Goal: Task Accomplishment & Management: Manage account settings

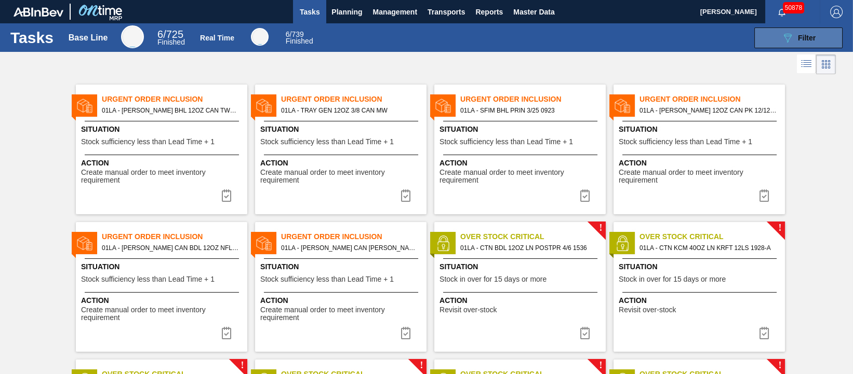
click at [798, 35] on span "Filter" at bounding box center [807, 38] width 18 height 8
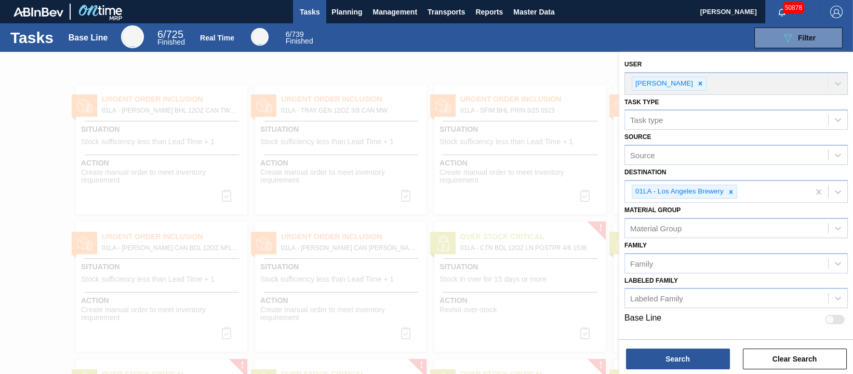
click at [534, 64] on div at bounding box center [426, 239] width 853 height 374
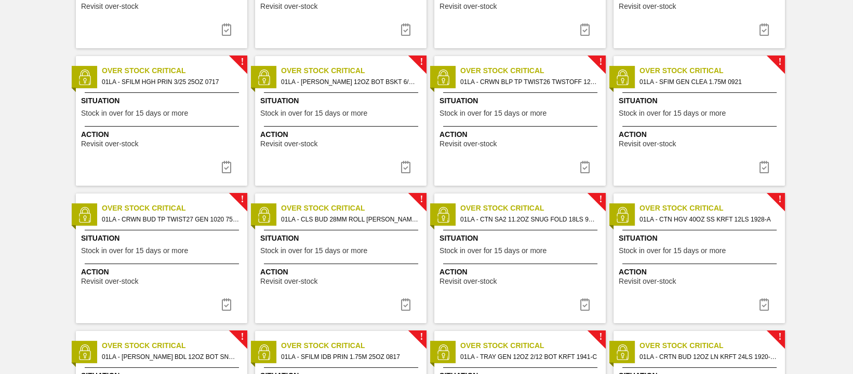
scroll to position [260, 0]
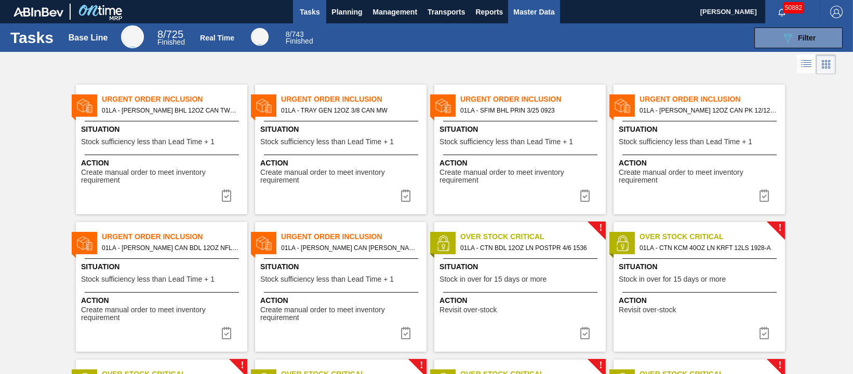
click at [542, 7] on span "Master Data" at bounding box center [533, 12] width 41 height 12
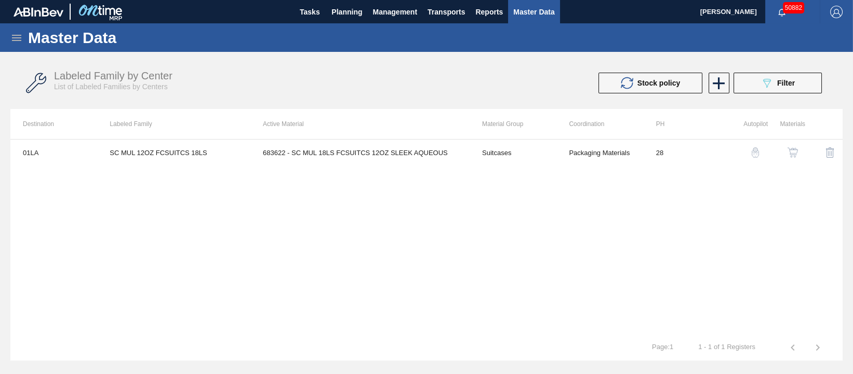
click at [16, 40] on icon at bounding box center [16, 38] width 12 height 12
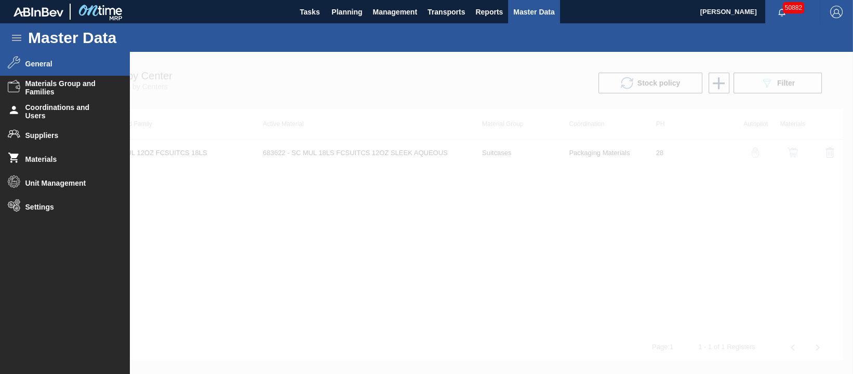
click at [61, 61] on span "General" at bounding box center [68, 64] width 86 height 8
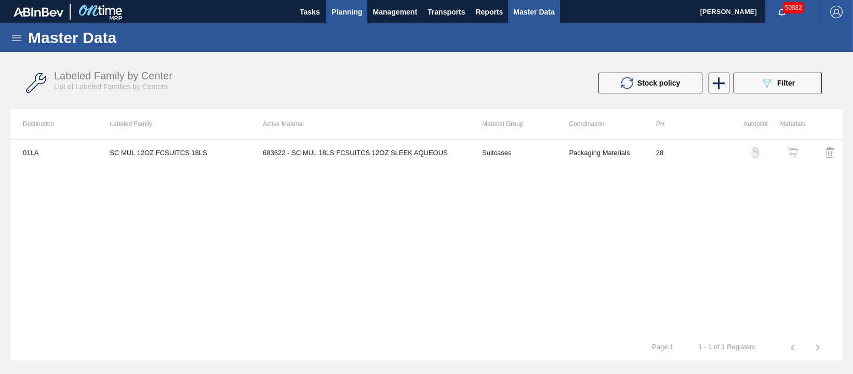
click at [357, 14] on span "Planning" at bounding box center [346, 12] width 31 height 12
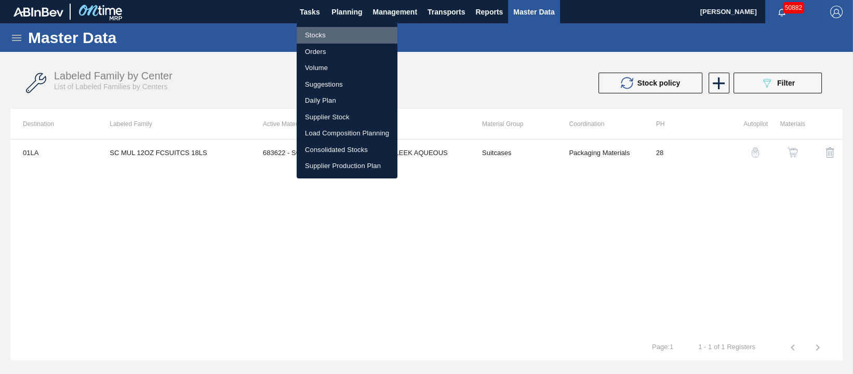
click at [327, 36] on li "Stocks" at bounding box center [346, 35] width 101 height 17
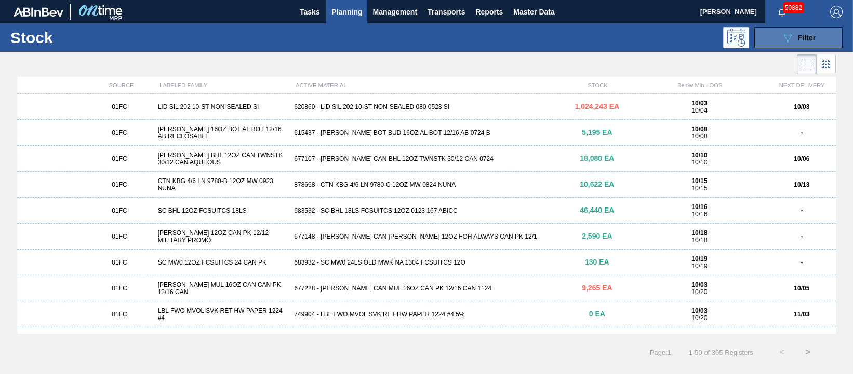
click at [785, 36] on icon "089F7B8B-B2A5-4AFE-B5C0-19BA573D28AC" at bounding box center [787, 38] width 12 height 12
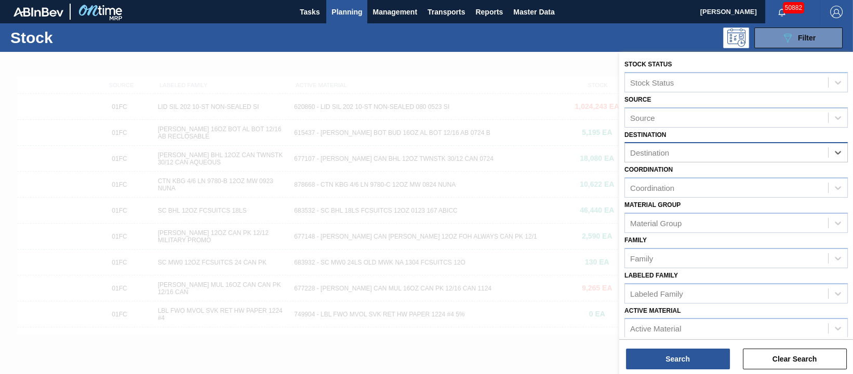
drag, startPoint x: 814, startPoint y: 153, endPoint x: 809, endPoint y: 158, distance: 7.4
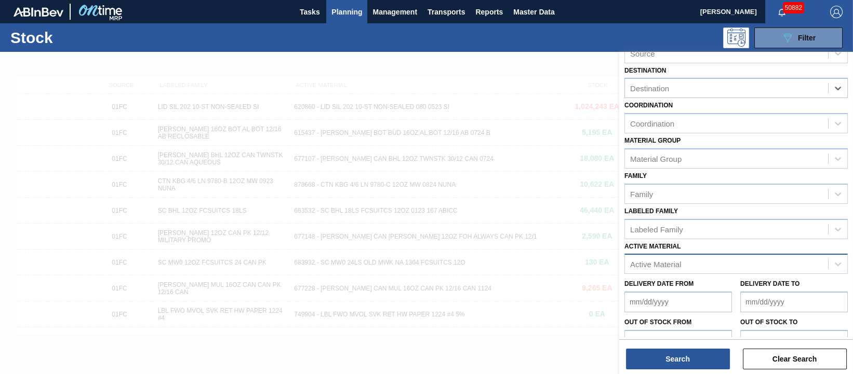
click at [690, 264] on div "Active Material" at bounding box center [726, 264] width 203 height 15
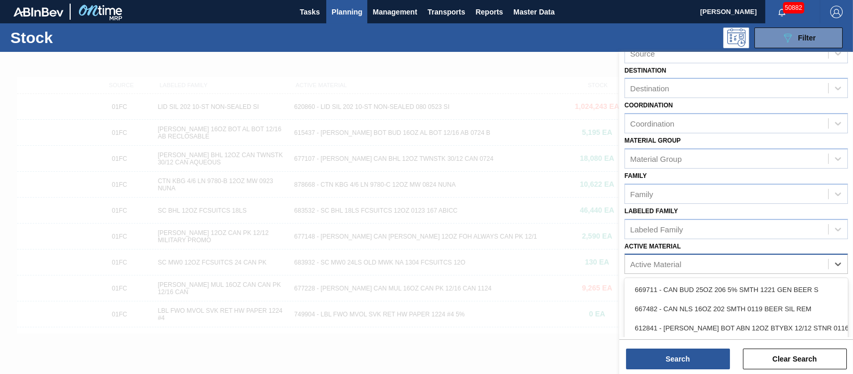
paste Material "676468"
type Material "676468"
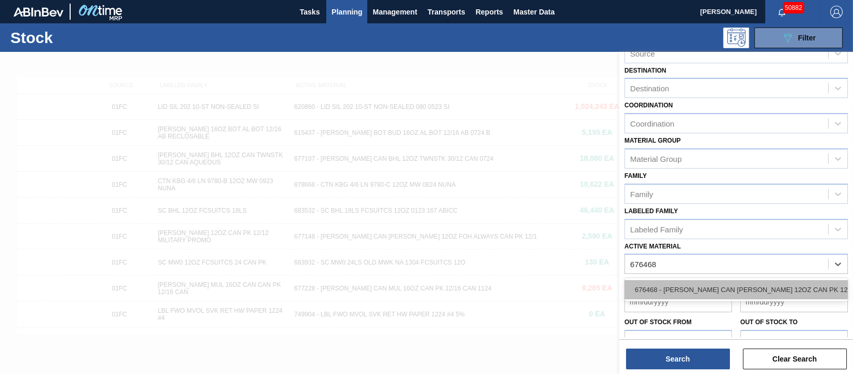
click at [690, 286] on div "676468 - CARR CAN BUD 12OZ CAN PK 12/12 CAN 0922" at bounding box center [735, 289] width 223 height 19
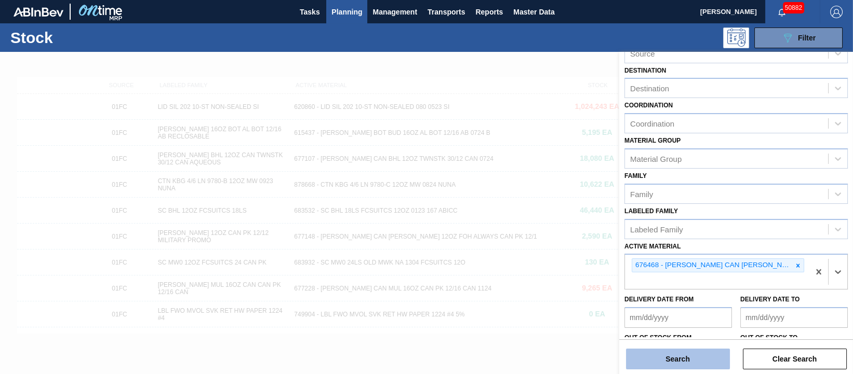
click at [698, 363] on button "Search" at bounding box center [678, 359] width 104 height 21
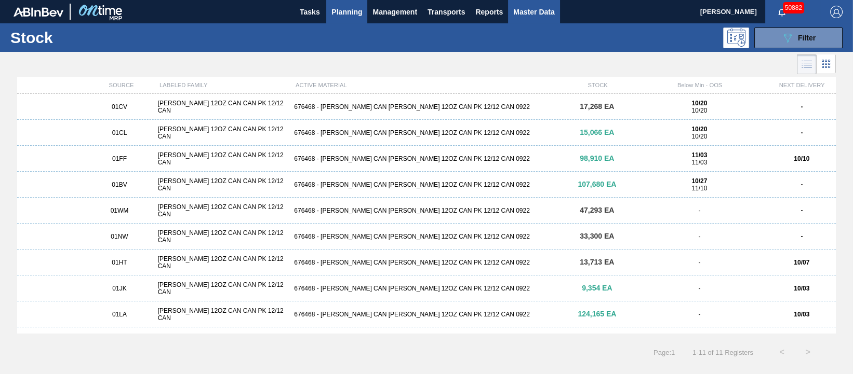
click at [545, 16] on span "Master Data" at bounding box center [533, 12] width 41 height 12
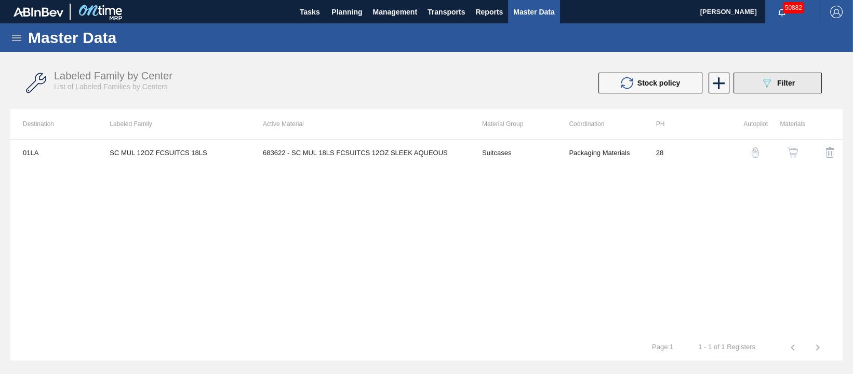
click at [783, 83] on span "Filter" at bounding box center [786, 83] width 18 height 8
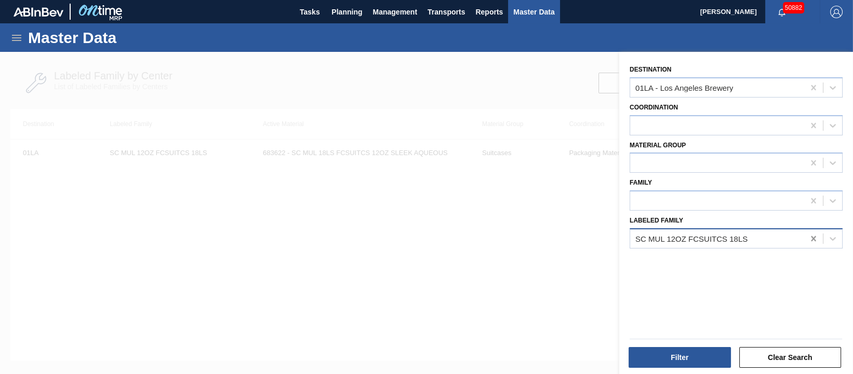
click at [811, 236] on icon at bounding box center [812, 238] width 5 height 5
paste Family "676468"
type Family "6"
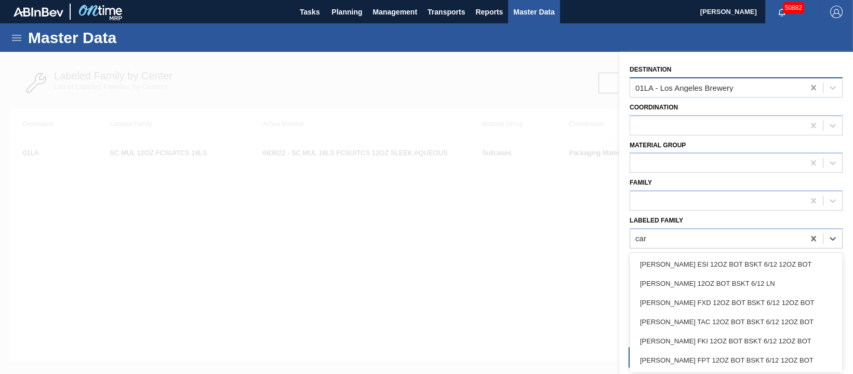
type Family "car"
click at [809, 86] on icon at bounding box center [813, 88] width 10 height 10
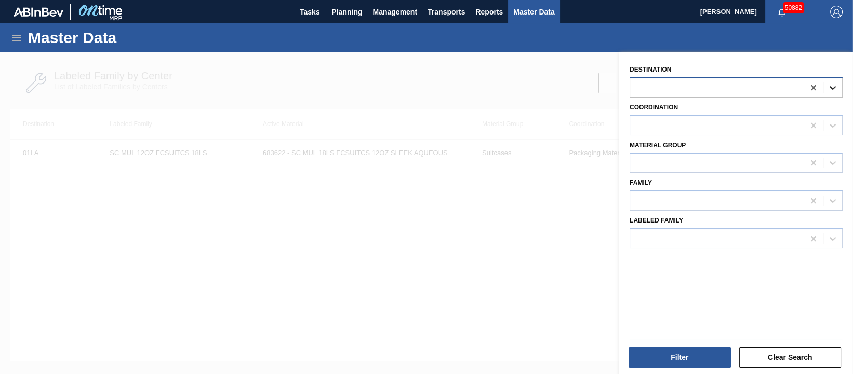
click at [827, 87] on icon at bounding box center [832, 88] width 10 height 10
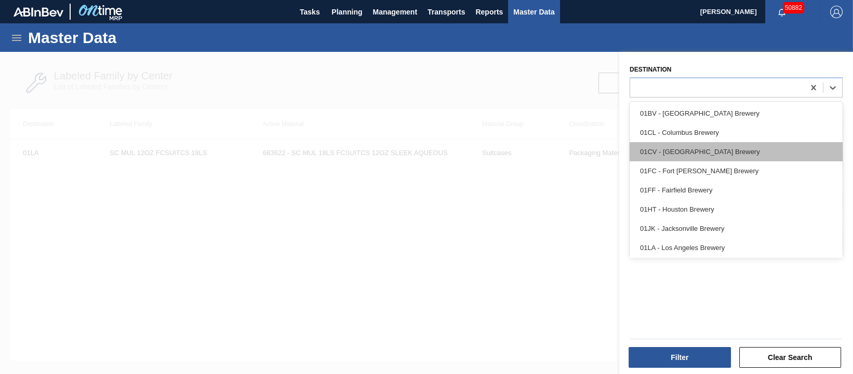
scroll to position [78, 0]
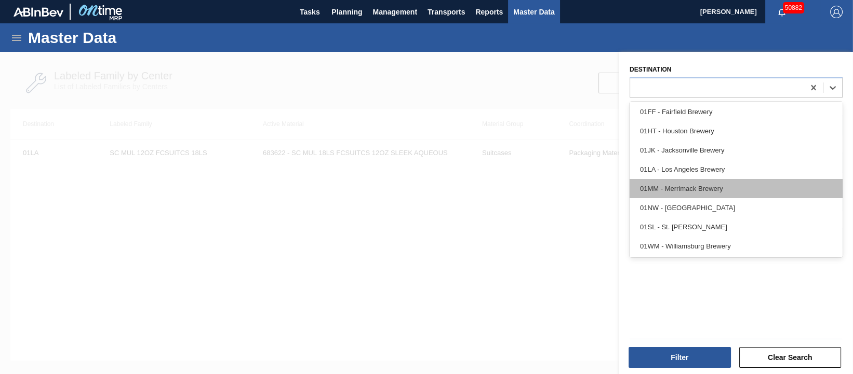
click at [715, 189] on div "01MM - Merrimack Brewery" at bounding box center [735, 188] width 213 height 19
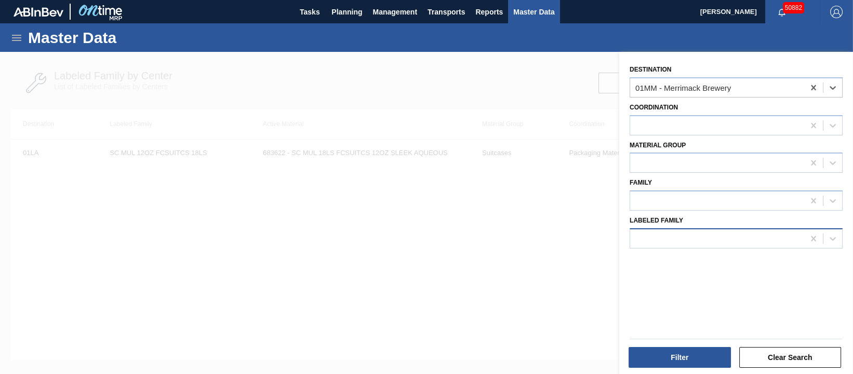
click at [716, 237] on div at bounding box center [717, 238] width 174 height 15
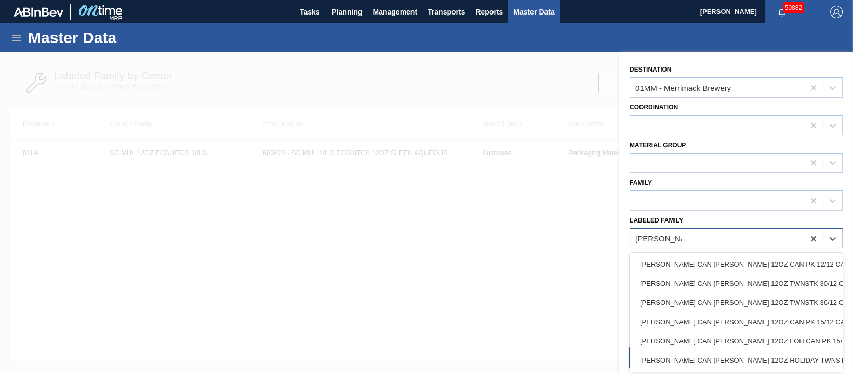
type Family "[PERSON_NAME] can [PERSON_NAME] 1"
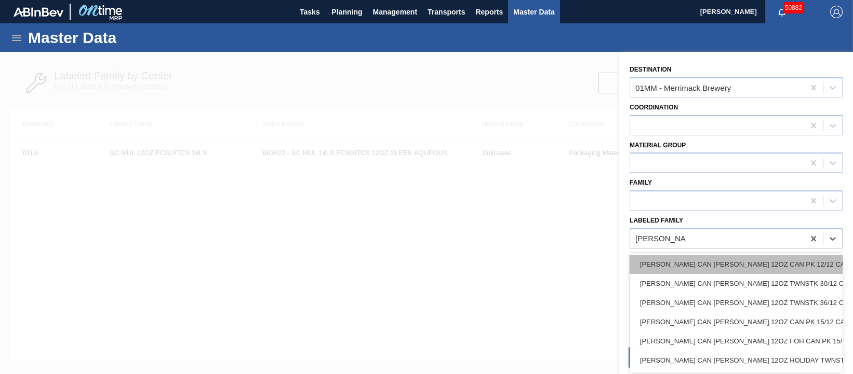
click at [794, 260] on div "[PERSON_NAME] CAN [PERSON_NAME] 12OZ CAN PK 12/12 CAN 1023" at bounding box center [735, 264] width 213 height 19
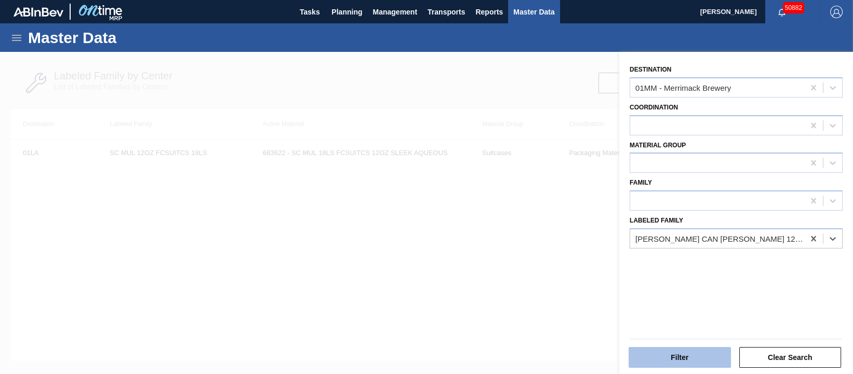
click at [688, 361] on button "Filter" at bounding box center [679, 357] width 102 height 21
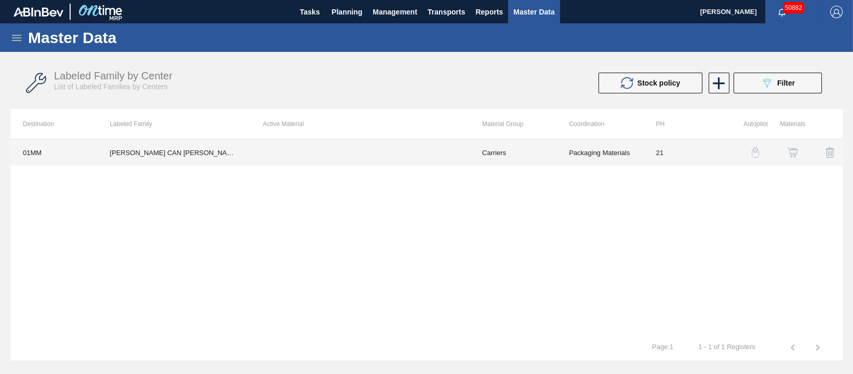
click at [206, 150] on td "[PERSON_NAME] CAN [PERSON_NAME] 12OZ CAN PK 12/12 CAN 1023" at bounding box center [173, 153] width 153 height 26
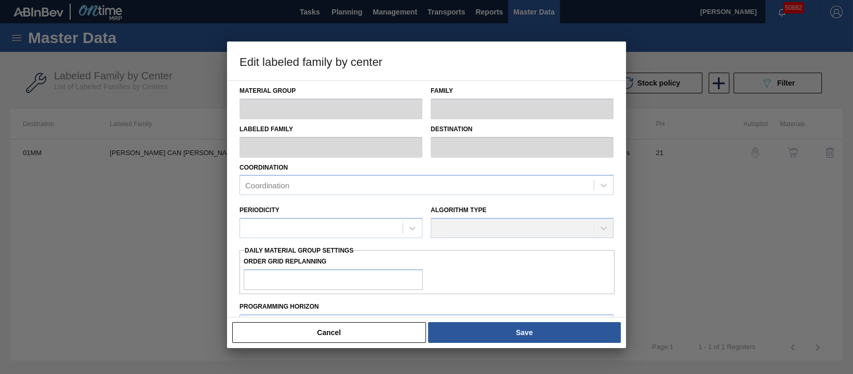
type input "Carriers"
type input "Can Carriers"
type input "[PERSON_NAME] CAN [PERSON_NAME] 12OZ CAN PK 12/12 CAN 1023"
type input "01MM - Merrimack Brewery"
type input "21"
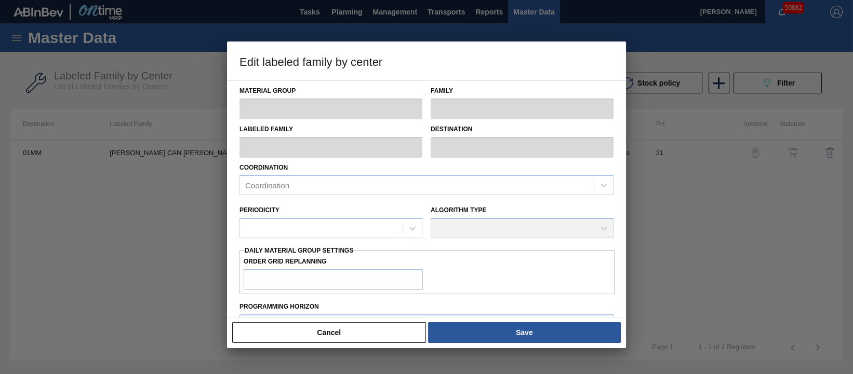
type input "0"
type input "200,000"
type input "0"
checkbox input "true"
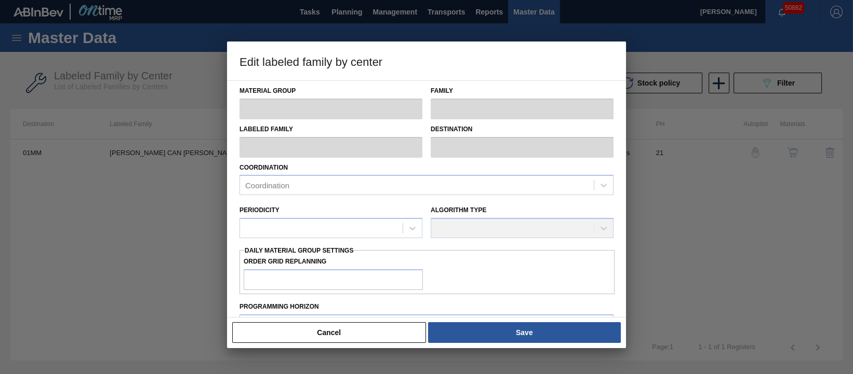
checkbox input "true"
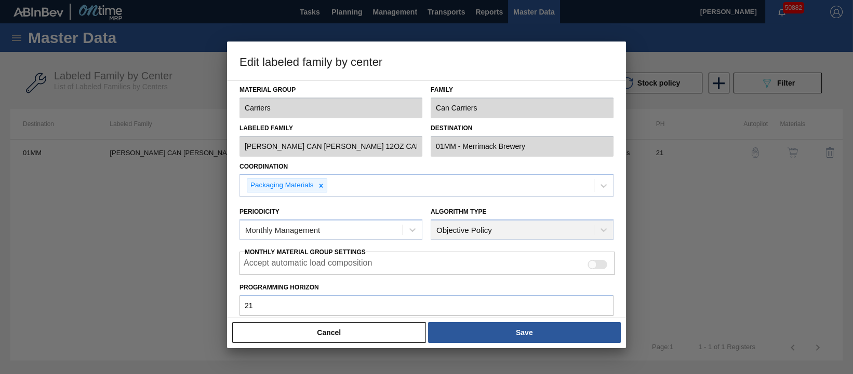
scroll to position [0, 0]
click at [344, 337] on button "Cancel" at bounding box center [329, 332] width 194 height 21
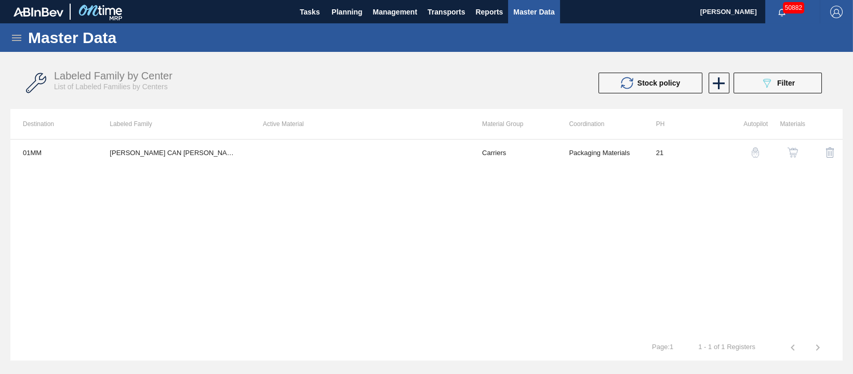
click at [21, 41] on icon at bounding box center [16, 38] width 12 height 12
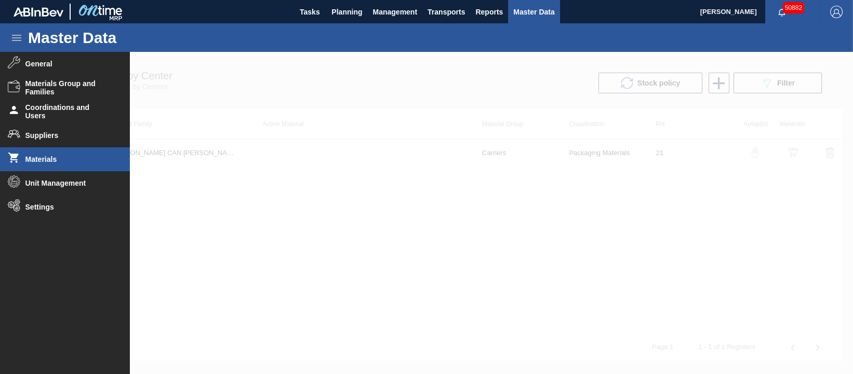
click at [49, 158] on span "Materials" at bounding box center [68, 159] width 86 height 8
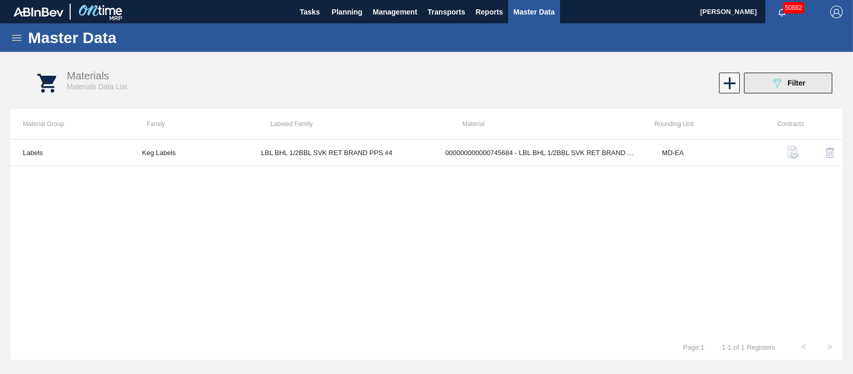
click at [798, 77] on div "089F7B8B-B2A5-4AFE-B5C0-19BA573D28AC Filter" at bounding box center [788, 83] width 34 height 12
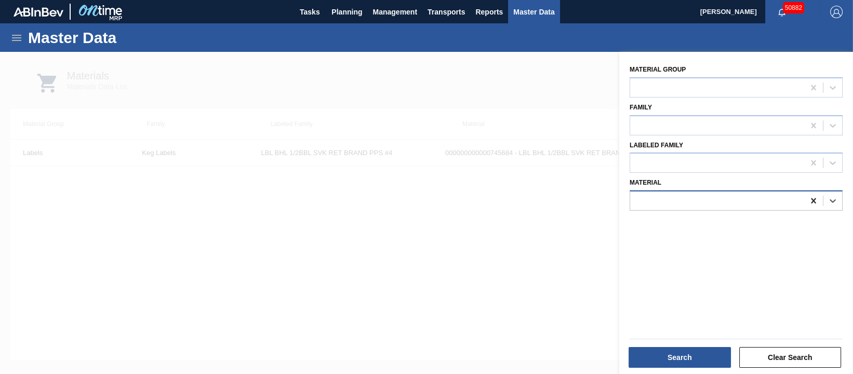
click at [810, 200] on icon at bounding box center [812, 200] width 5 height 5
paste input "676468"
type input "676468"
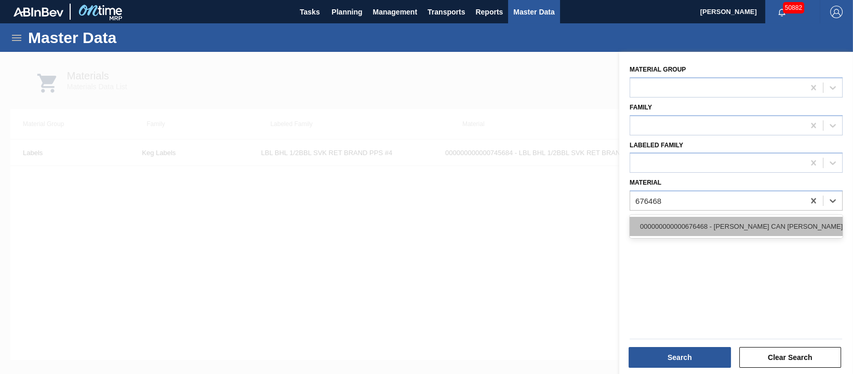
click at [760, 221] on div "000000000000676468 - CARR CAN BUD 12OZ CAN PK 12/12 CAN 0922" at bounding box center [735, 226] width 213 height 19
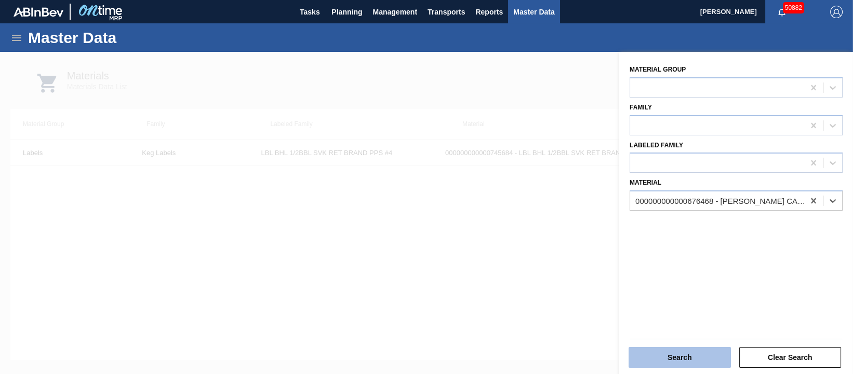
click at [690, 360] on button "Search" at bounding box center [679, 357] width 102 height 21
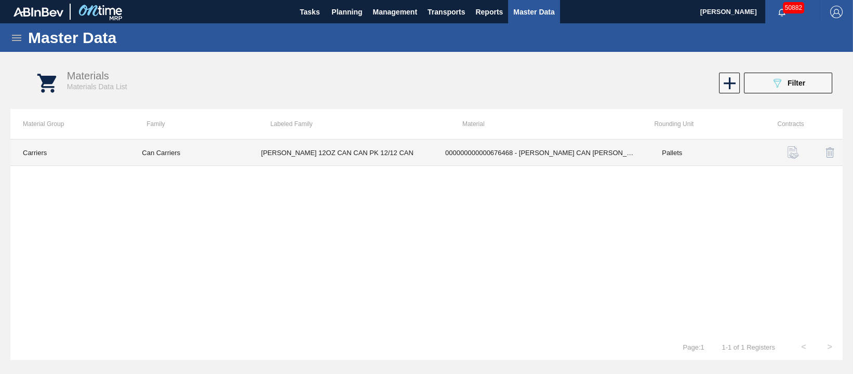
click at [457, 156] on td "000000000000676468 - CARR CAN BUD 12OZ CAN PK 12/12 CAN 0922" at bounding box center [541, 153] width 217 height 26
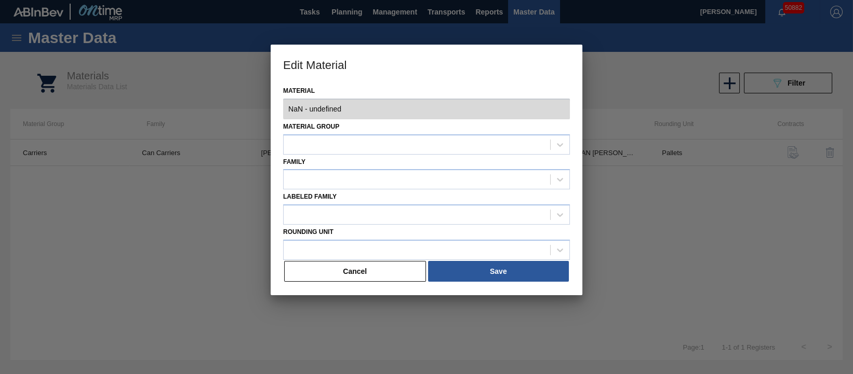
type input "676468 - 000000000000676468 - CARR CAN BUD 12OZ CAN PK 12/12 CAN 0922"
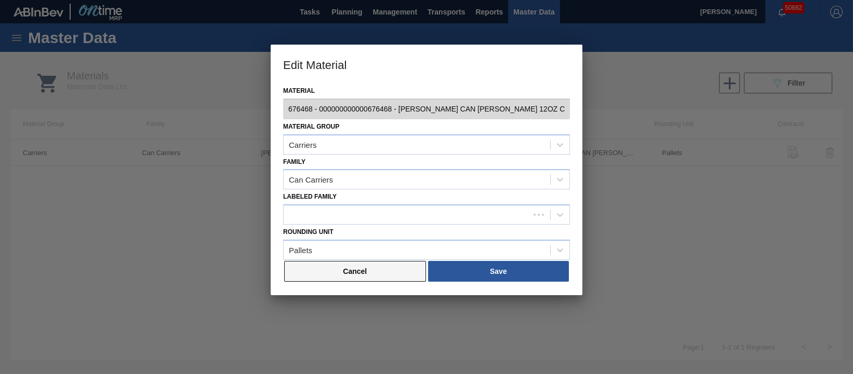
click at [400, 269] on button "Cancel" at bounding box center [355, 271] width 142 height 21
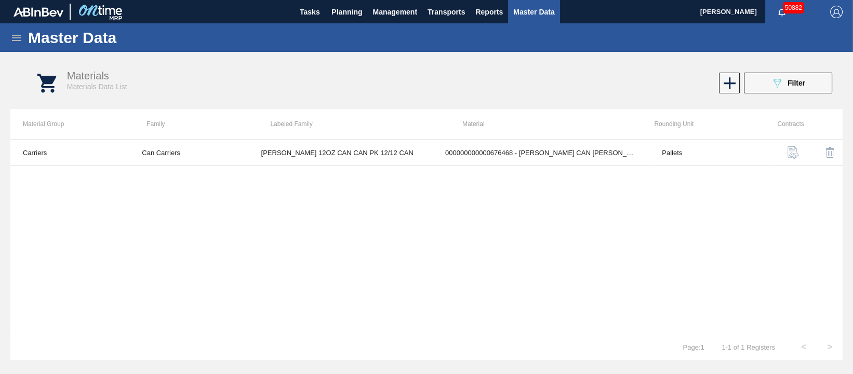
click at [792, 155] on img "button" at bounding box center [793, 152] width 12 height 12
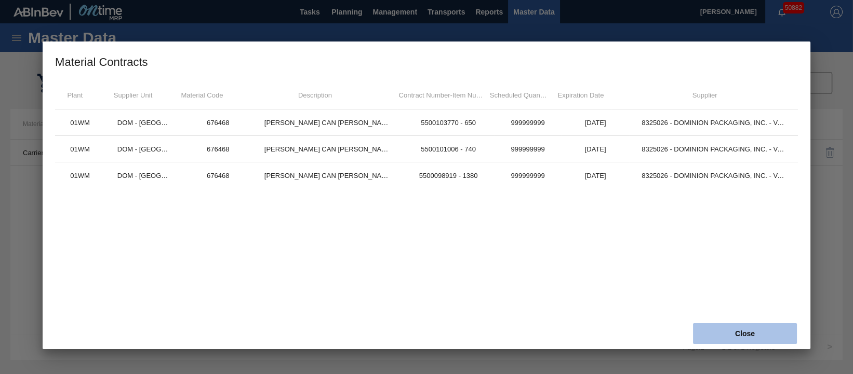
click at [752, 333] on button "Close" at bounding box center [745, 333] width 104 height 21
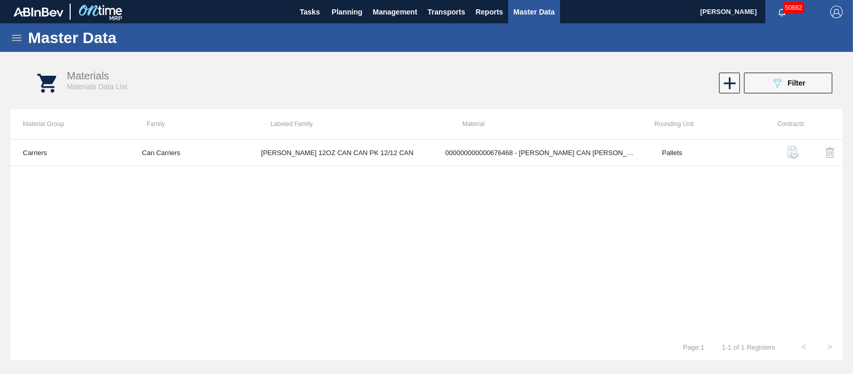
click at [22, 36] on icon at bounding box center [16, 38] width 12 height 12
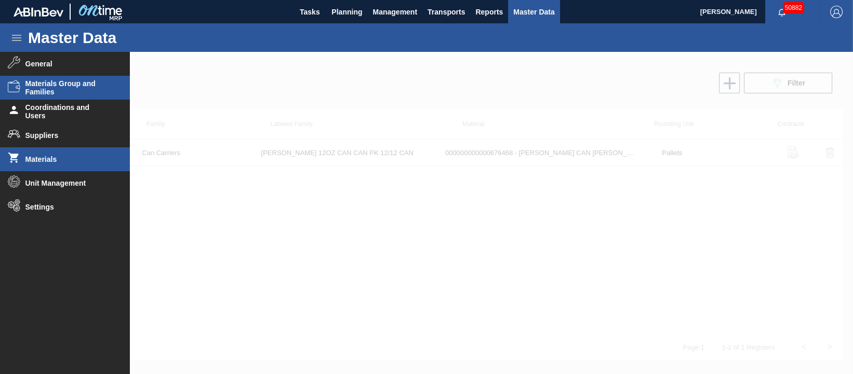
click at [37, 85] on span "Materials Group and Families" at bounding box center [68, 87] width 86 height 17
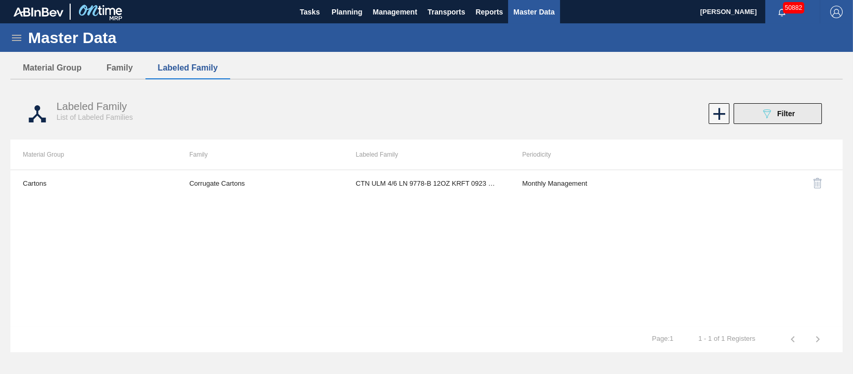
click at [776, 110] on div "089F7B8B-B2A5-4AFE-B5C0-19BA573D28AC Filter" at bounding box center [777, 113] width 34 height 12
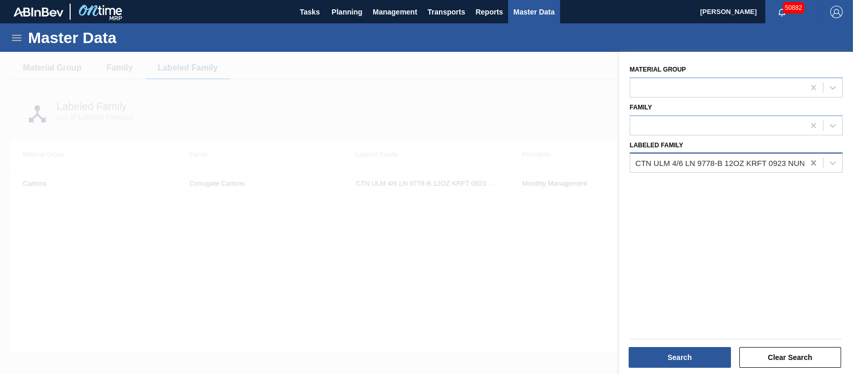
click at [809, 161] on icon at bounding box center [813, 163] width 10 height 10
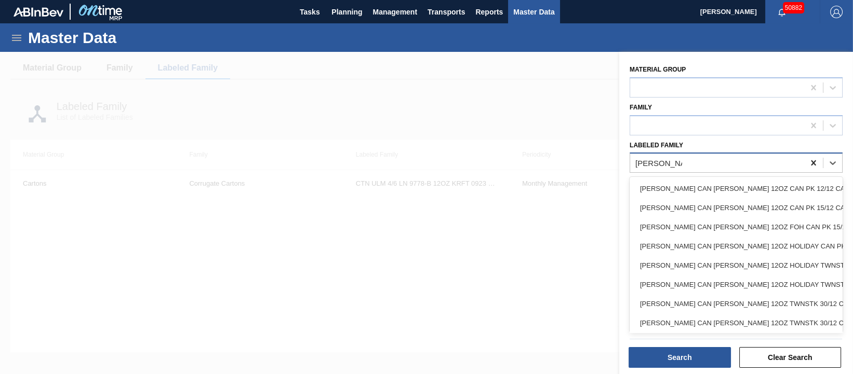
type Family "carr can bud 1"
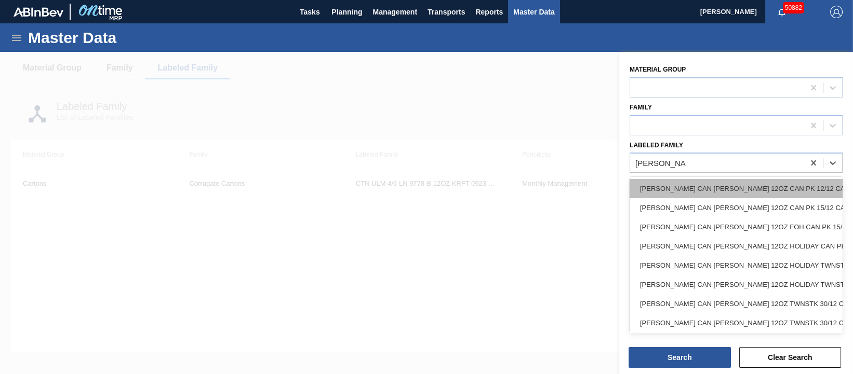
click at [774, 183] on div "[PERSON_NAME] CAN [PERSON_NAME] 12OZ CAN PK 12/12 CAN 1023" at bounding box center [735, 188] width 213 height 19
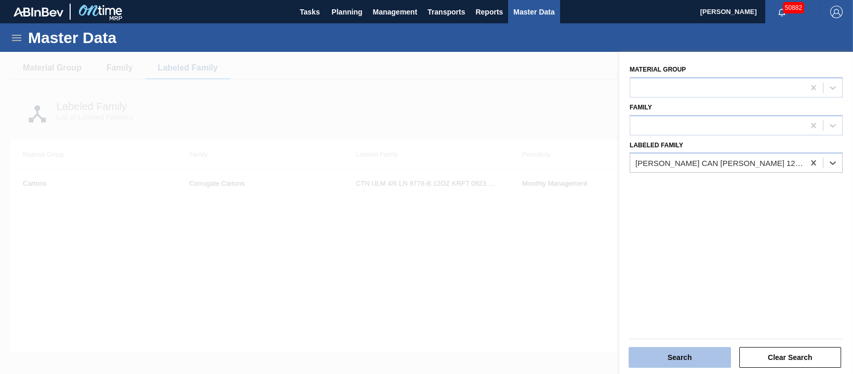
click at [695, 359] on button "Search" at bounding box center [679, 357] width 102 height 21
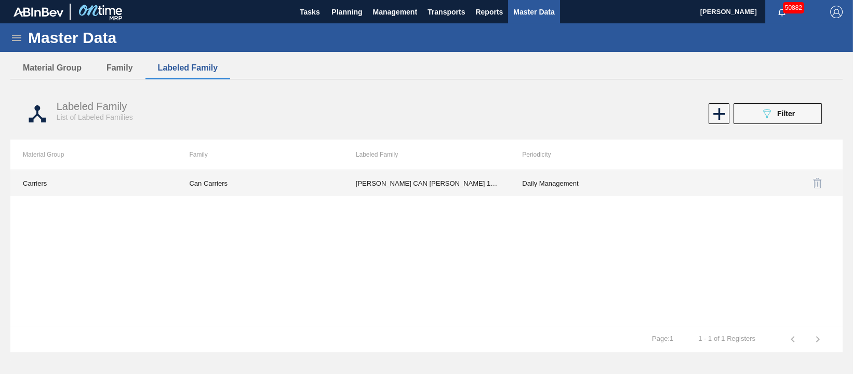
click at [443, 184] on td "[PERSON_NAME] CAN [PERSON_NAME] 12OZ CAN PK 12/12 CAN 1023" at bounding box center [426, 183] width 166 height 26
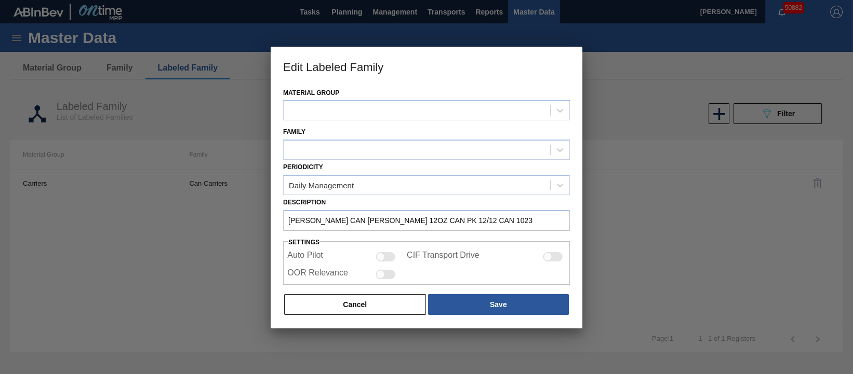
type input "[PERSON_NAME] CAN [PERSON_NAME] 12OZ CAN PK 12/12 CAN 1023"
click at [360, 301] on button "Cancel" at bounding box center [355, 304] width 142 height 21
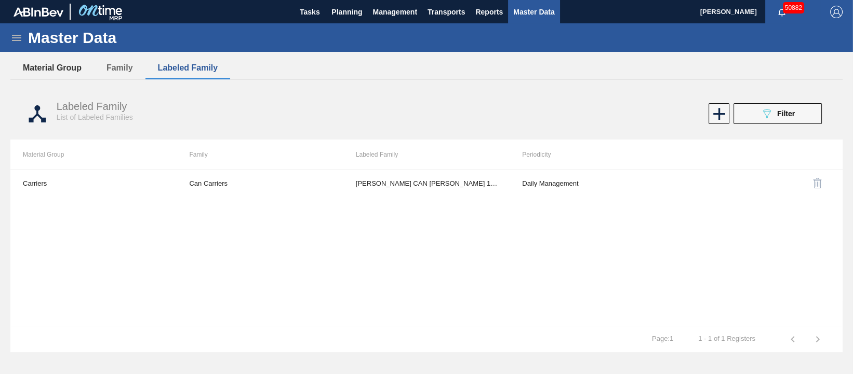
click at [67, 70] on button "Material Group" at bounding box center [52, 68] width 84 height 22
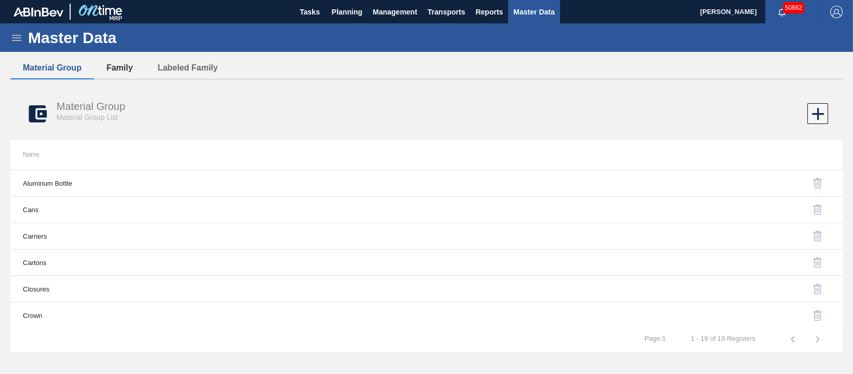
click at [111, 67] on button "Family" at bounding box center [119, 68] width 51 height 22
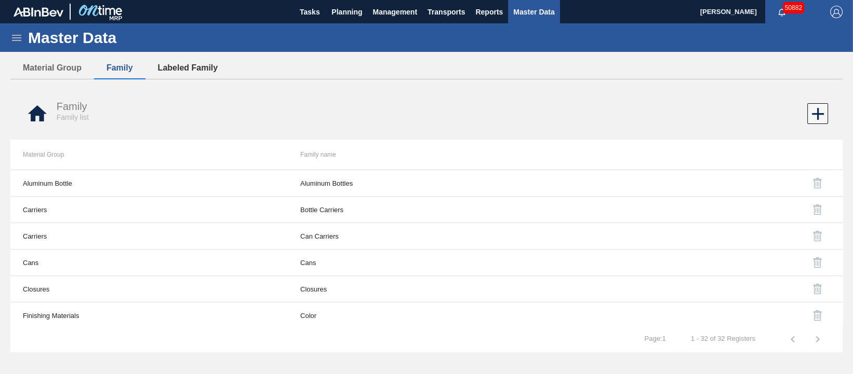
click at [192, 67] on button "Labeled Family" at bounding box center [187, 68] width 85 height 22
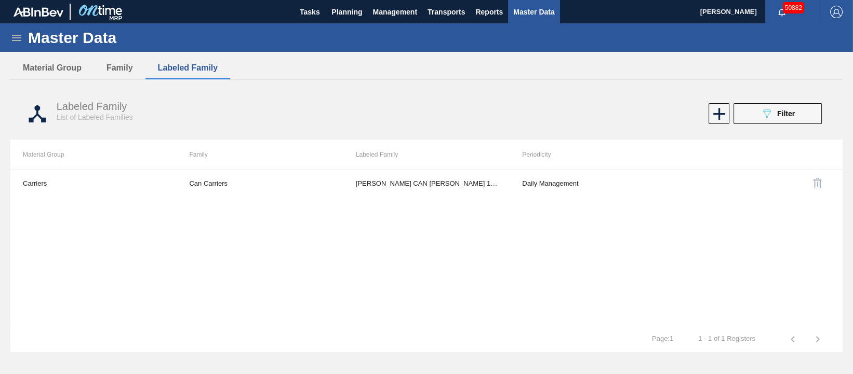
click at [15, 39] on icon at bounding box center [16, 38] width 12 height 12
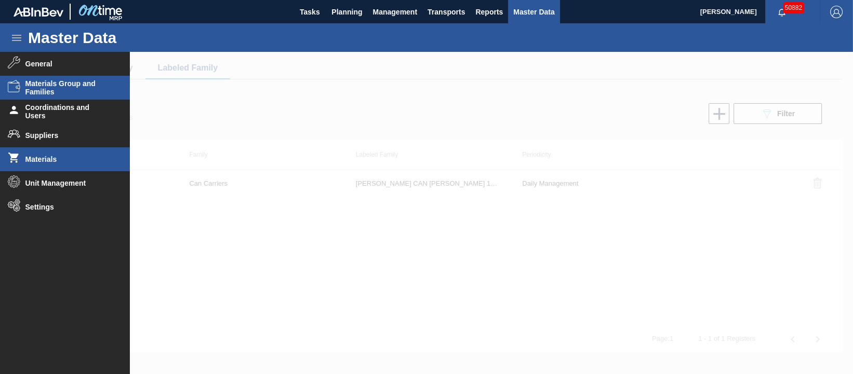
click at [70, 160] on span "Materials" at bounding box center [68, 159] width 86 height 8
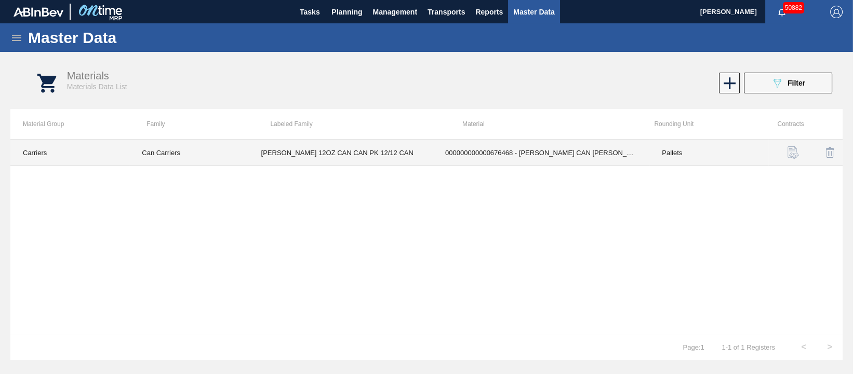
click at [346, 155] on td "CARR BUD 12OZ CAN CAN PK 12/12 CAN" at bounding box center [341, 153] width 184 height 26
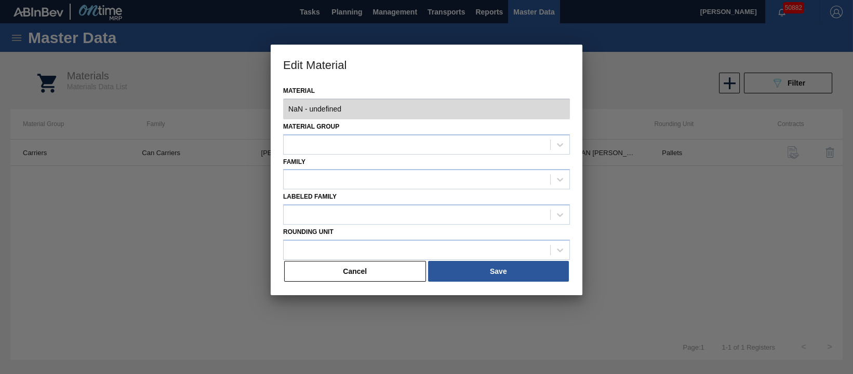
type input "676468 - 000000000000676468 - CARR CAN BUD 12OZ CAN PK 12/12 CAN 0922"
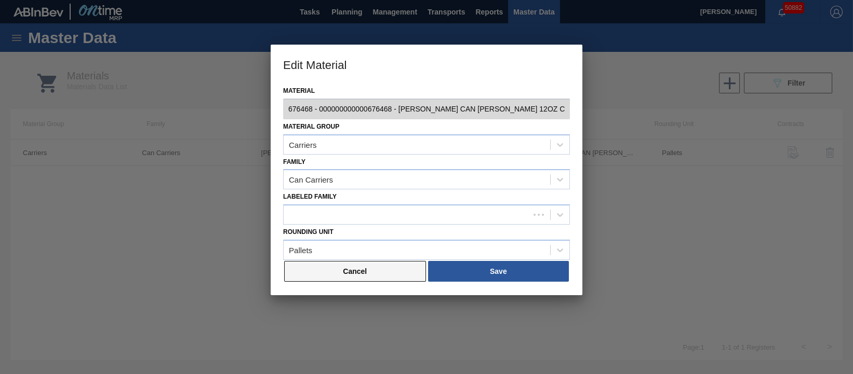
click at [382, 267] on button "Cancel" at bounding box center [355, 271] width 142 height 21
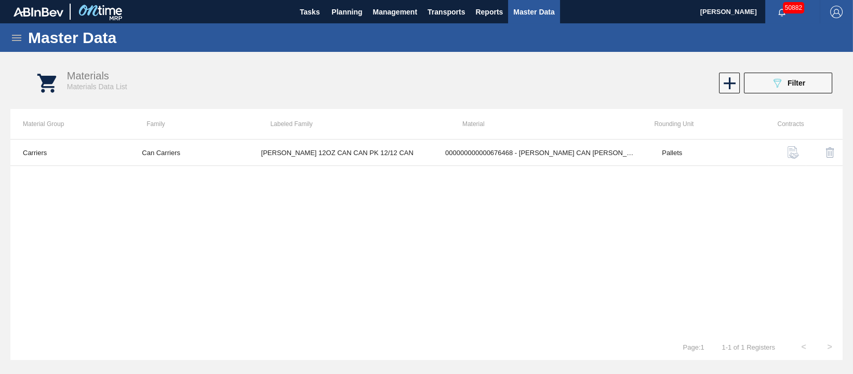
click at [18, 36] on icon at bounding box center [16, 38] width 12 height 12
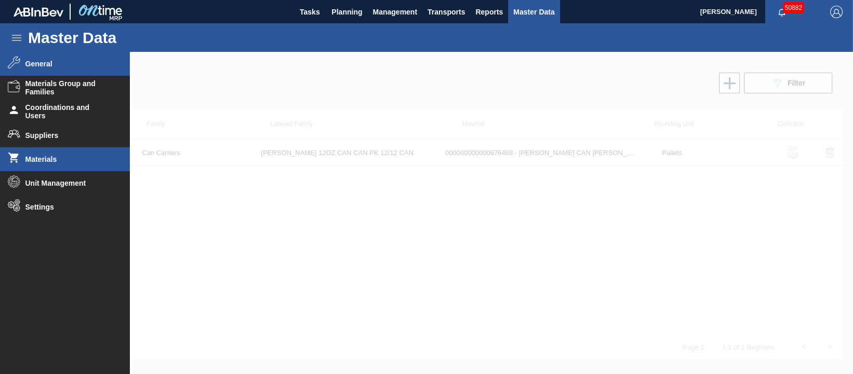
click at [36, 63] on span "General" at bounding box center [68, 64] width 86 height 8
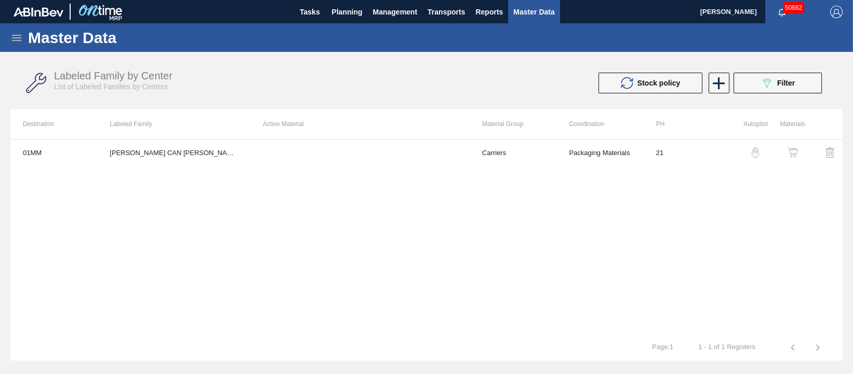
click at [791, 154] on img "button" at bounding box center [792, 152] width 10 height 10
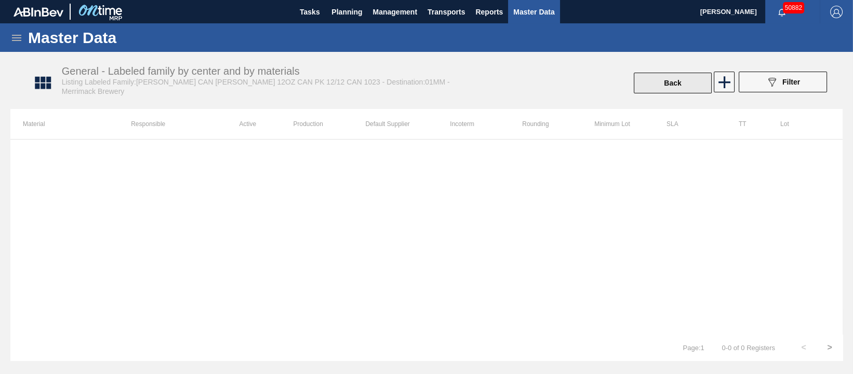
click at [663, 89] on button "Back" at bounding box center [672, 83] width 78 height 21
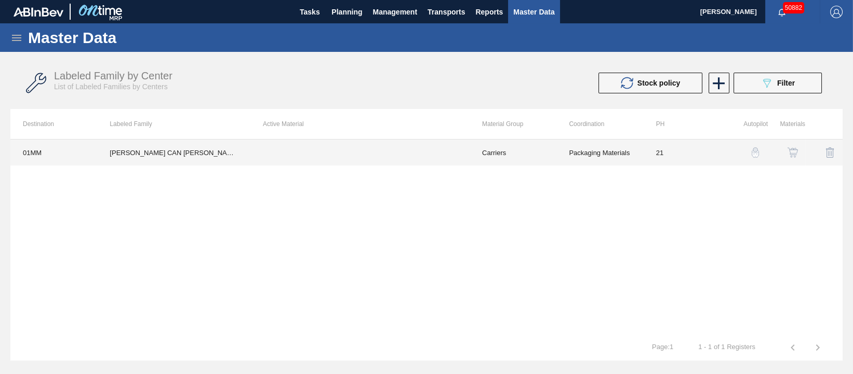
click at [212, 153] on td "[PERSON_NAME] CAN [PERSON_NAME] 12OZ CAN PK 12/12 CAN 1023" at bounding box center [173, 153] width 153 height 26
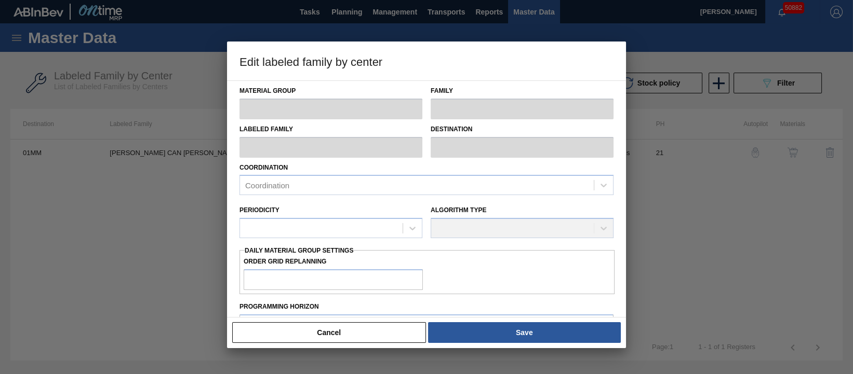
type input "Carriers"
type input "Can Carriers"
type input "[PERSON_NAME] CAN [PERSON_NAME] 12OZ CAN PK 12/12 CAN 1023"
type input "01MM - Merrimack Brewery"
type input "21"
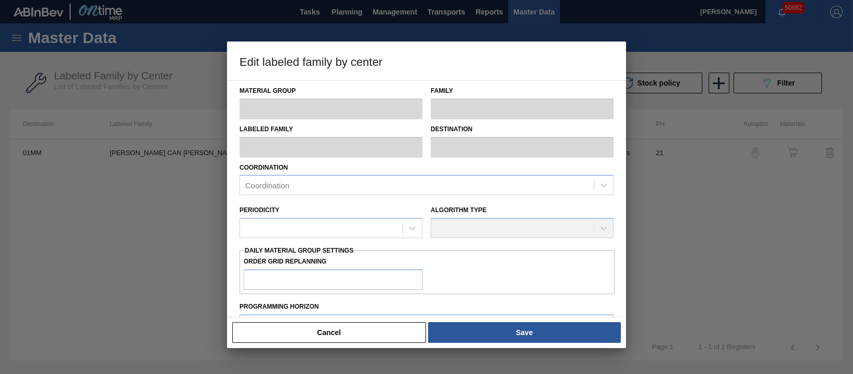
type input "0"
type input "200,000"
type input "0"
checkbox input "true"
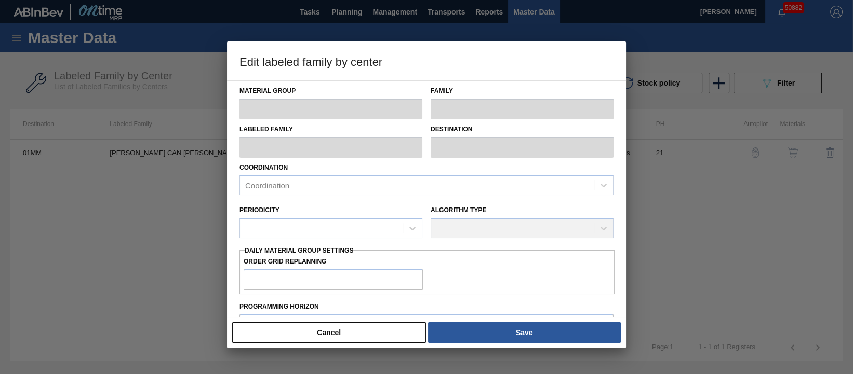
checkbox input "true"
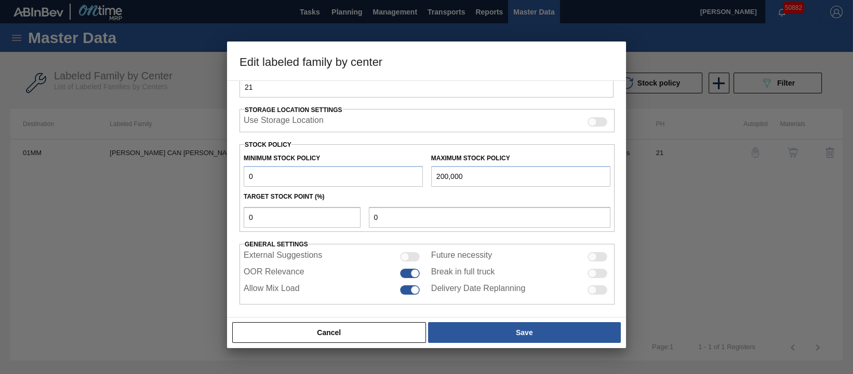
scroll to position [223, 0]
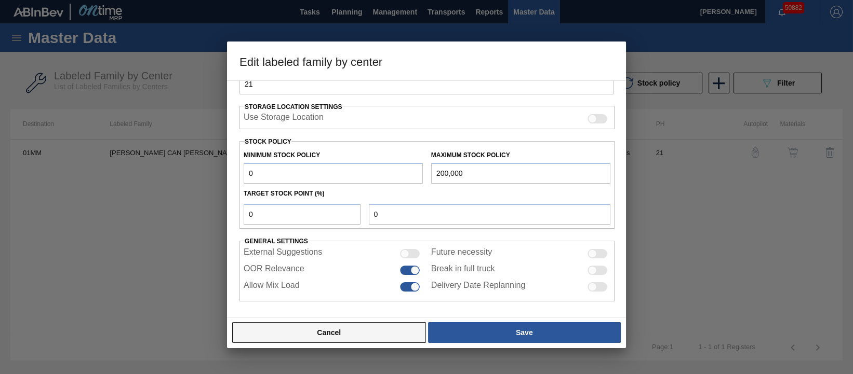
click at [369, 334] on button "Cancel" at bounding box center [329, 332] width 194 height 21
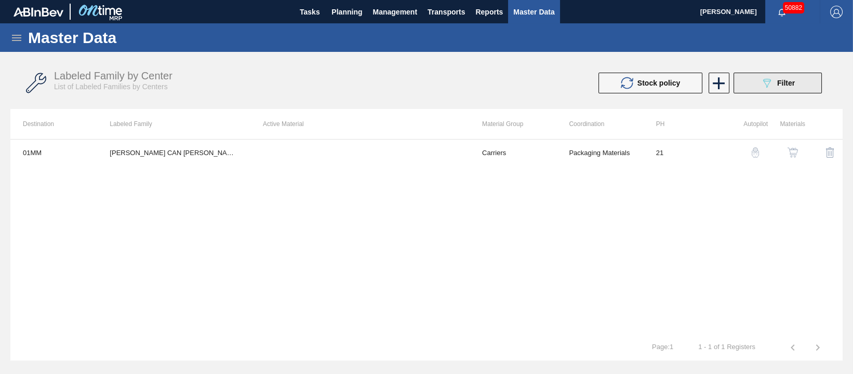
click at [794, 90] on button "089F7B8B-B2A5-4AFE-B5C0-19BA573D28AC Filter" at bounding box center [777, 83] width 88 height 21
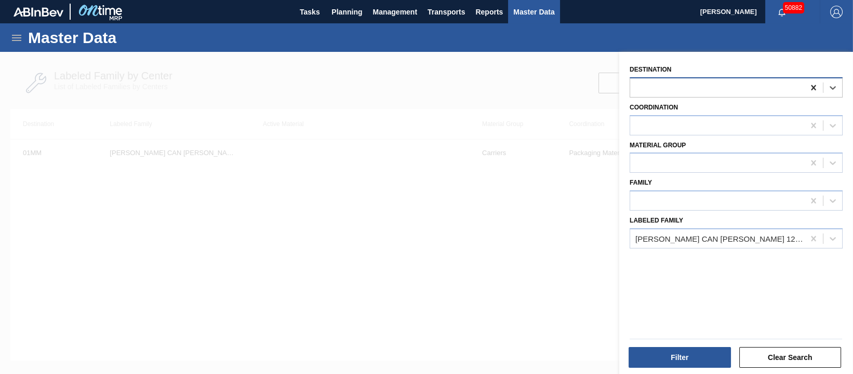
click at [810, 84] on icon at bounding box center [813, 88] width 10 height 10
click at [684, 345] on div "Filter Clear Search" at bounding box center [735, 356] width 221 height 25
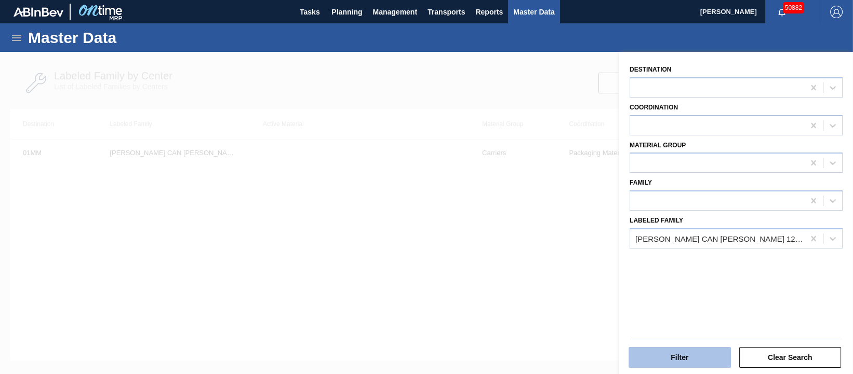
click at [680, 354] on button "Filter" at bounding box center [679, 357] width 102 height 21
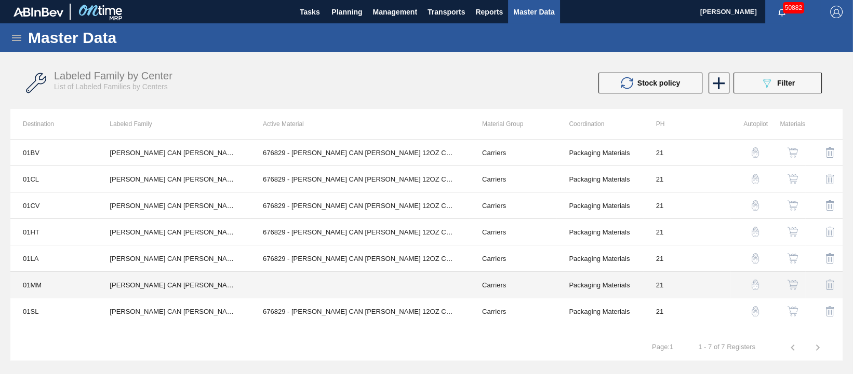
click at [193, 281] on td "CARR CAN BUD 12OZ CAN PK 12/12 CAN 1023" at bounding box center [173, 285] width 153 height 26
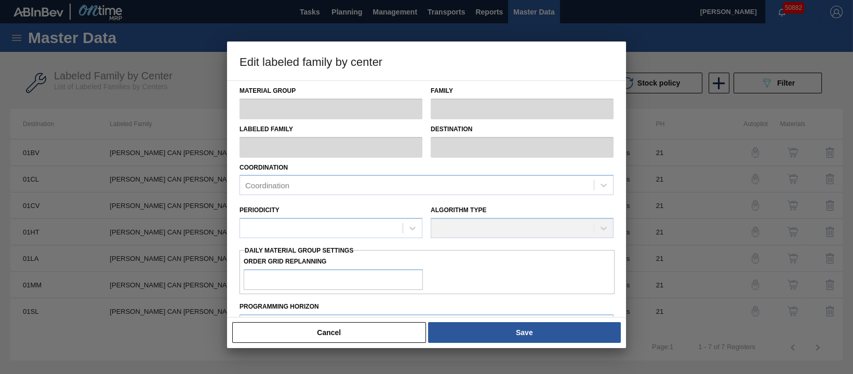
type input "Carriers"
type input "Can Carriers"
type input "CARR CAN BUD 12OZ CAN PK 12/12 CAN 1023"
type input "01MM - Merrimack Brewery"
type input "21"
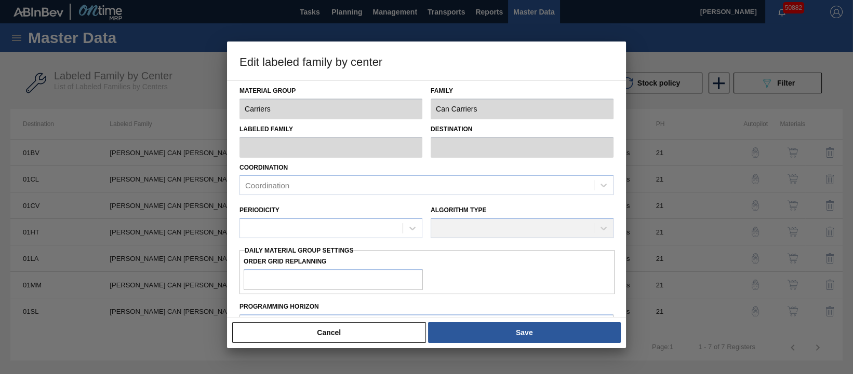
type input "0"
type input "200,000"
type input "0"
checkbox input "true"
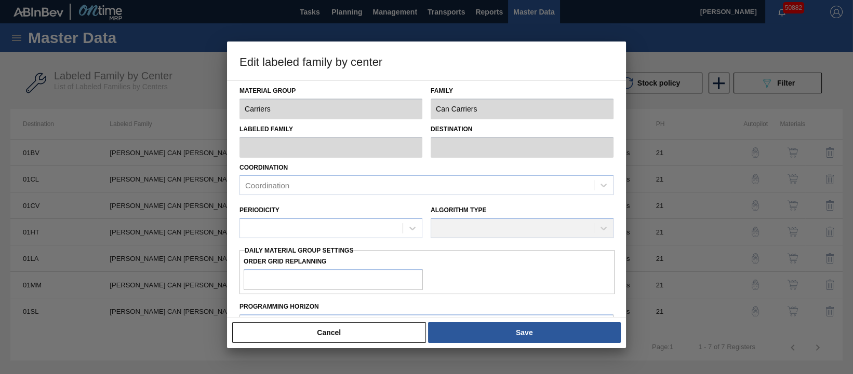
checkbox input "true"
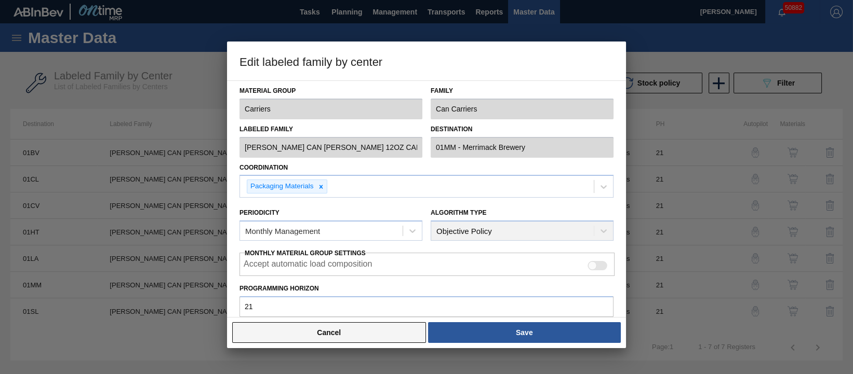
click at [354, 336] on button "Cancel" at bounding box center [329, 332] width 194 height 21
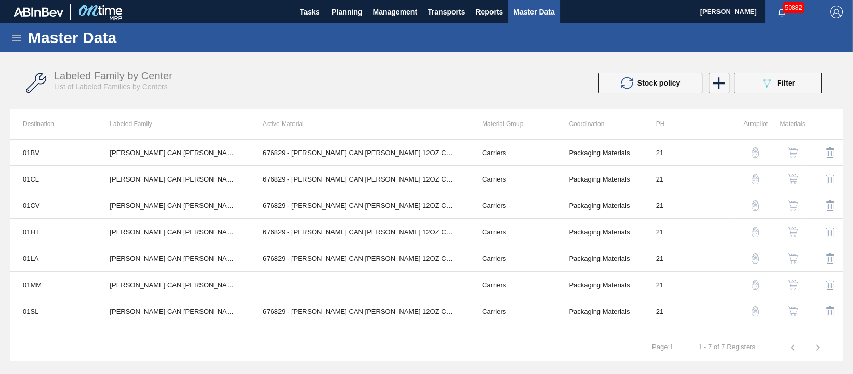
click at [793, 284] on img "button" at bounding box center [792, 285] width 10 height 10
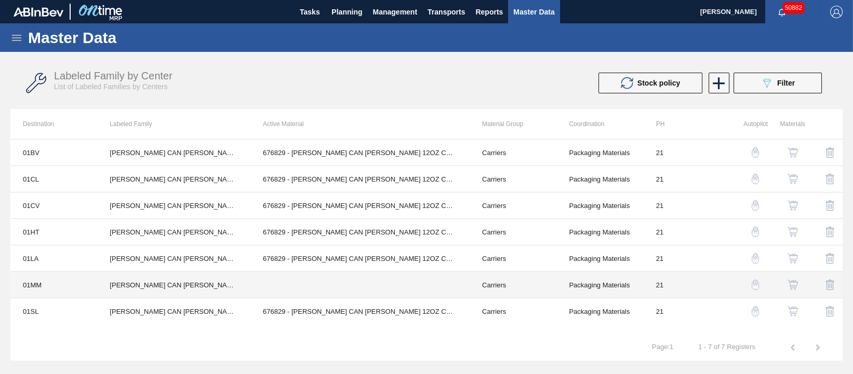
click at [197, 284] on td "CARR CAN BUD 12OZ CAN PK 12/12 CAN 1023" at bounding box center [173, 285] width 153 height 26
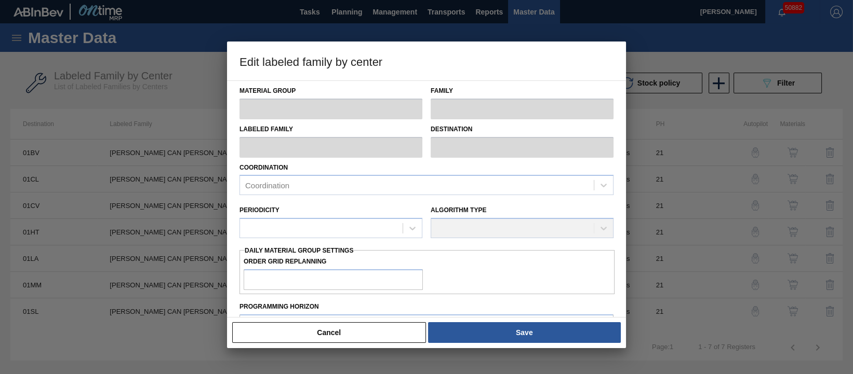
type input "Carriers"
type input "Can Carriers"
type input "CARR CAN BUD 12OZ CAN PK 12/12 CAN 1023"
type input "01MM - Merrimack Brewery"
type input "21"
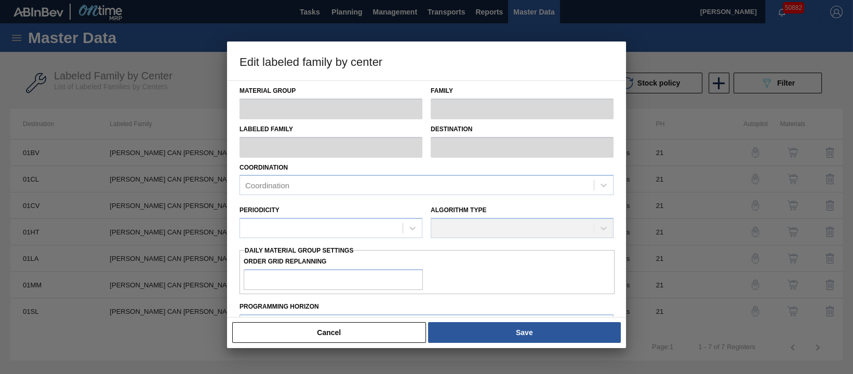
type input "0"
type input "200,000"
type input "0"
checkbox input "true"
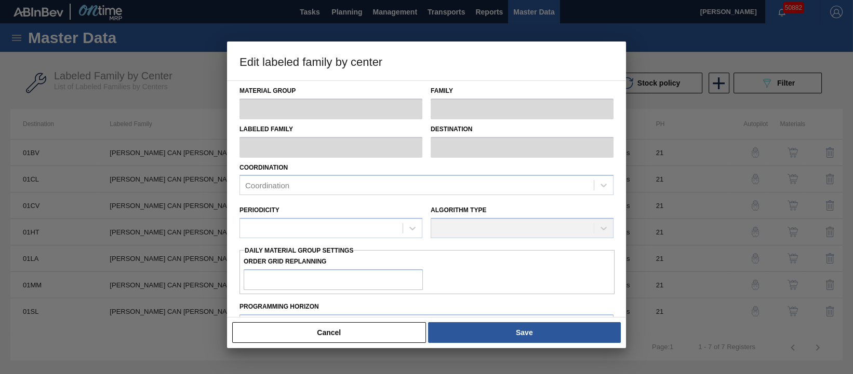
checkbox input "true"
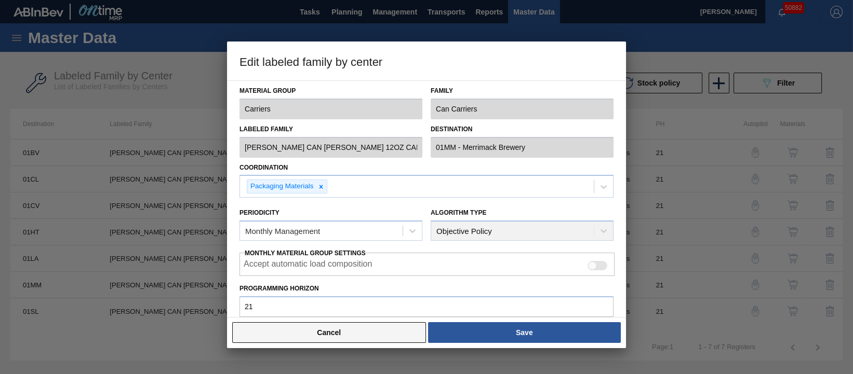
click at [370, 335] on button "Cancel" at bounding box center [329, 332] width 194 height 21
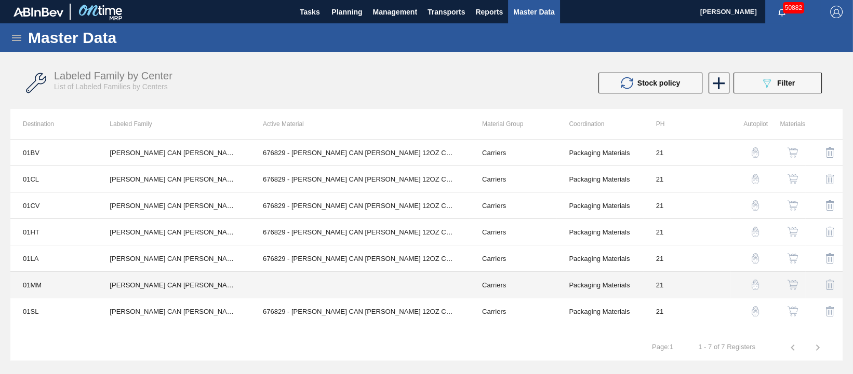
click at [192, 284] on td "CARR CAN BUD 12OZ CAN PK 12/12 CAN 1023" at bounding box center [173, 285] width 153 height 26
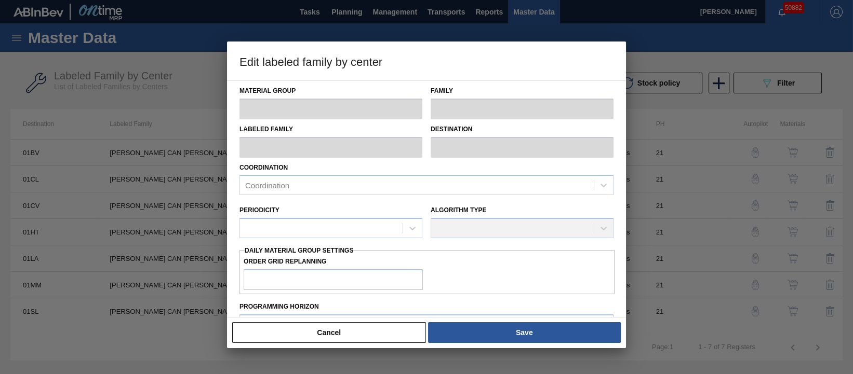
type input "Carriers"
type input "Can Carriers"
type input "CARR CAN BUD 12OZ CAN PK 12/12 CAN 1023"
type input "01MM - Merrimack Brewery"
type input "21"
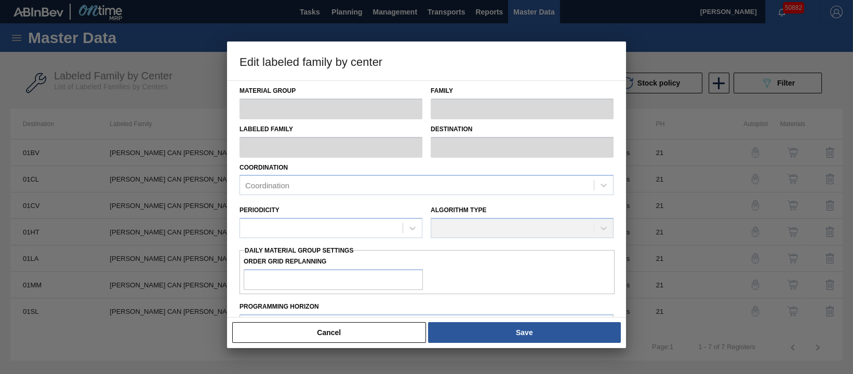
type input "0"
type input "200,000"
type input "0"
checkbox input "true"
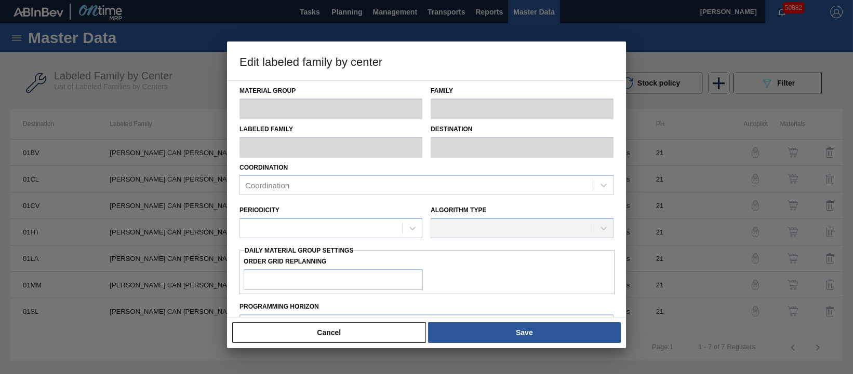
checkbox input "true"
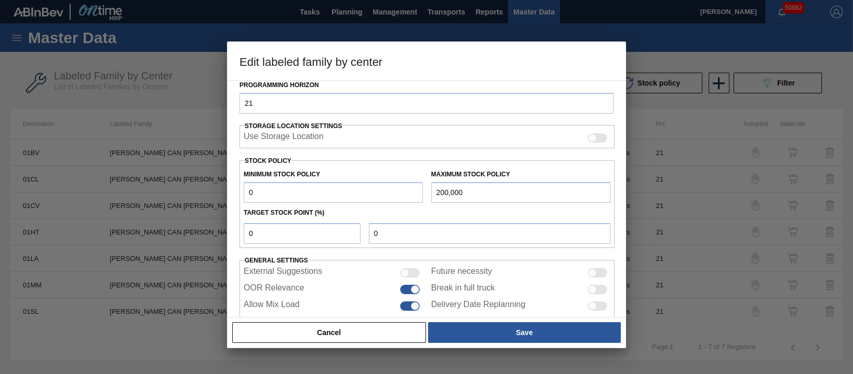
scroll to position [223, 0]
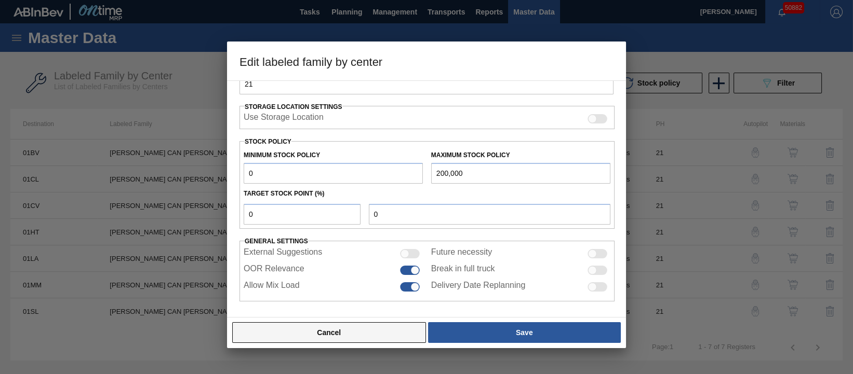
click at [369, 334] on button "Cancel" at bounding box center [329, 332] width 194 height 21
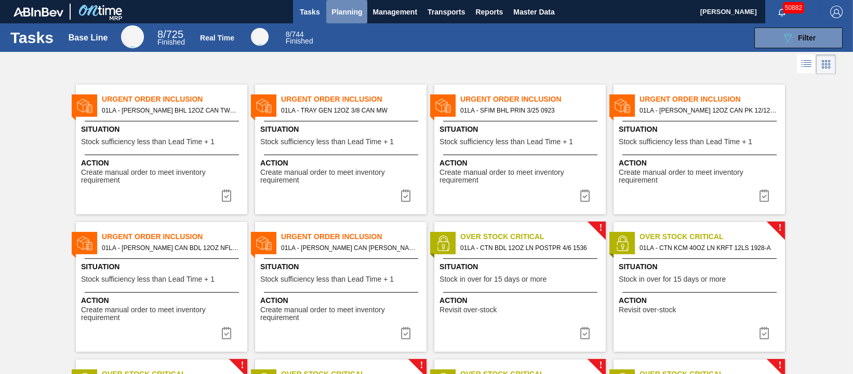
click at [345, 9] on span "Planning" at bounding box center [346, 12] width 31 height 12
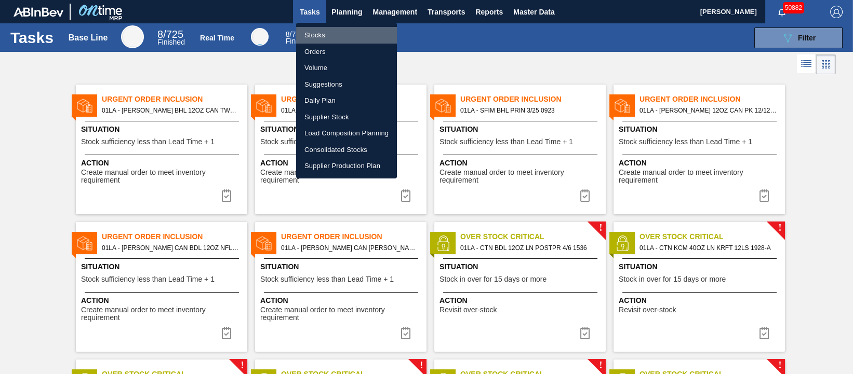
click at [330, 32] on li "Stocks" at bounding box center [346, 35] width 101 height 17
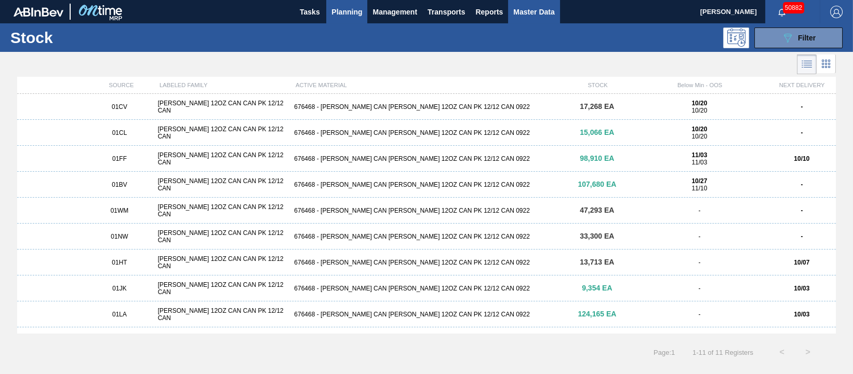
click at [545, 13] on span "Master Data" at bounding box center [533, 12] width 41 height 12
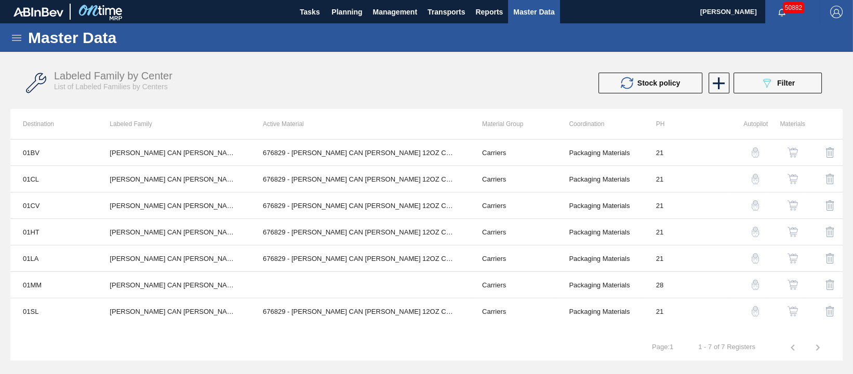
click at [20, 37] on icon at bounding box center [16, 38] width 9 height 6
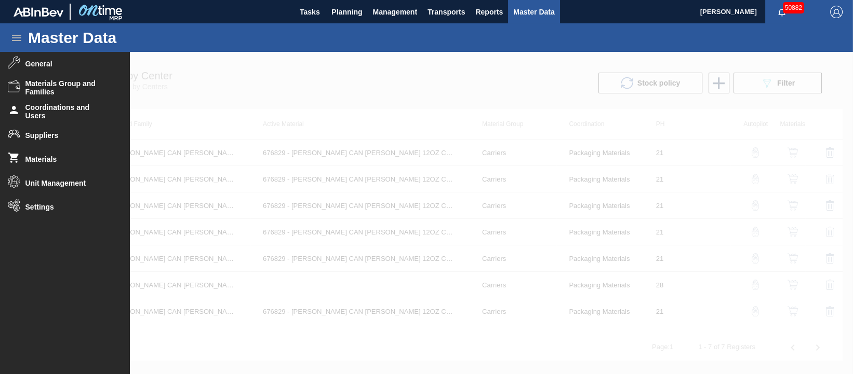
click at [466, 131] on div at bounding box center [426, 213] width 853 height 322
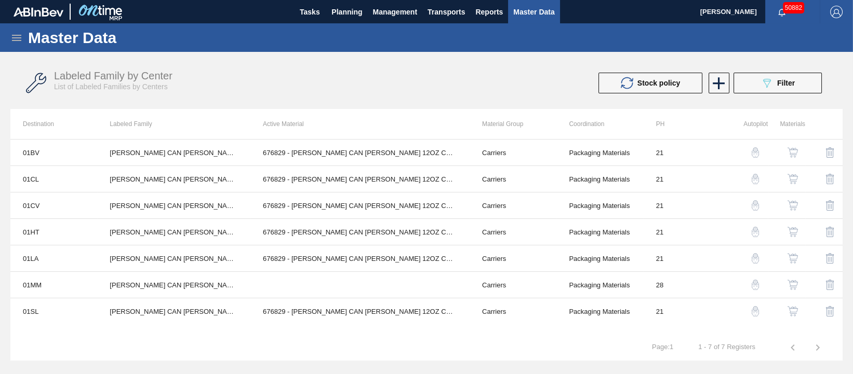
click at [794, 150] on img "button" at bounding box center [792, 152] width 10 height 10
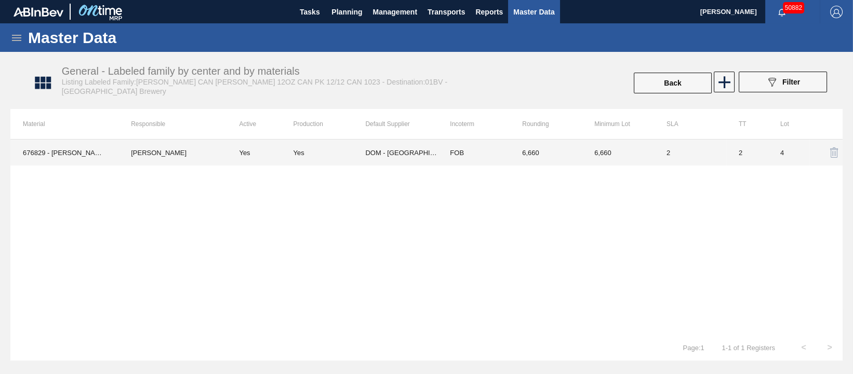
click at [157, 154] on td "Kristin Lippert" at bounding box center [172, 153] width 108 height 26
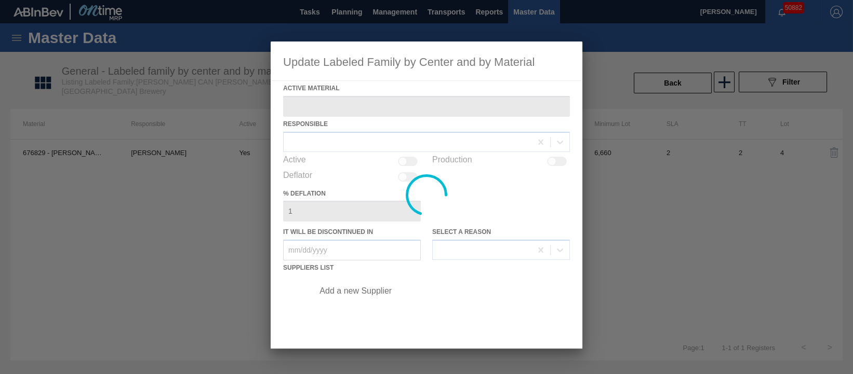
type Material "676829 - CARR CAN BUD 12OZ CAN PK 12/12 CAN 1023"
checkbox input "true"
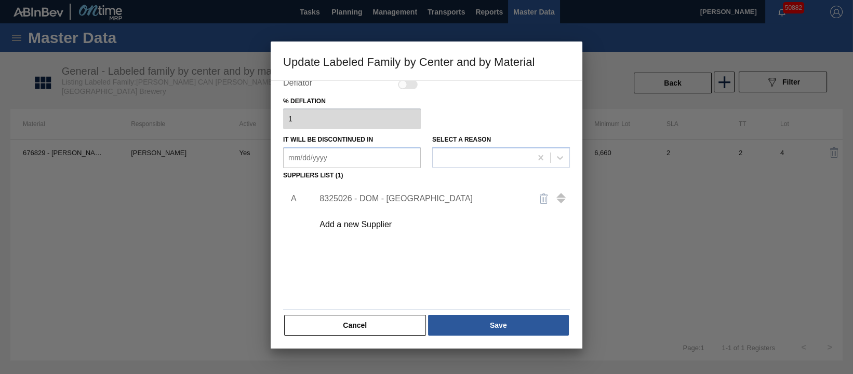
scroll to position [93, 0]
click at [371, 322] on button "Cancel" at bounding box center [355, 325] width 142 height 21
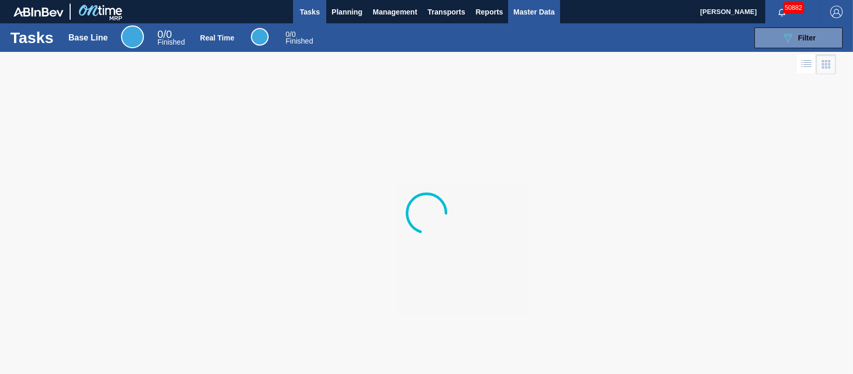
click at [543, 11] on span "Master Data" at bounding box center [533, 12] width 41 height 12
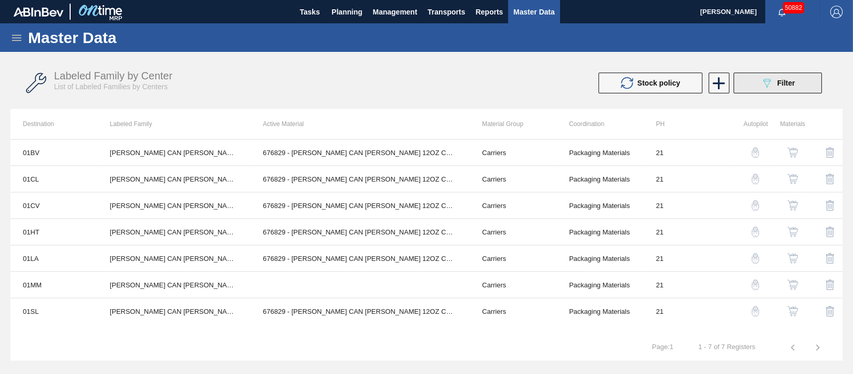
click at [777, 86] on span "Filter" at bounding box center [786, 83] width 18 height 8
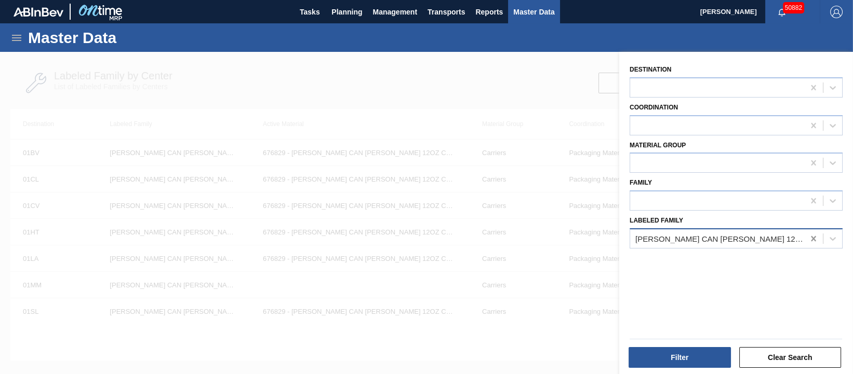
click at [809, 238] on icon at bounding box center [813, 239] width 10 height 10
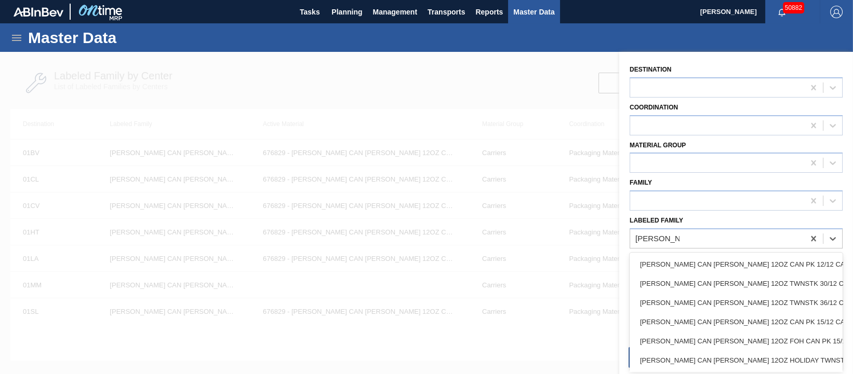
type Family "carr can bud"
click at [524, 96] on div at bounding box center [426, 239] width 853 height 374
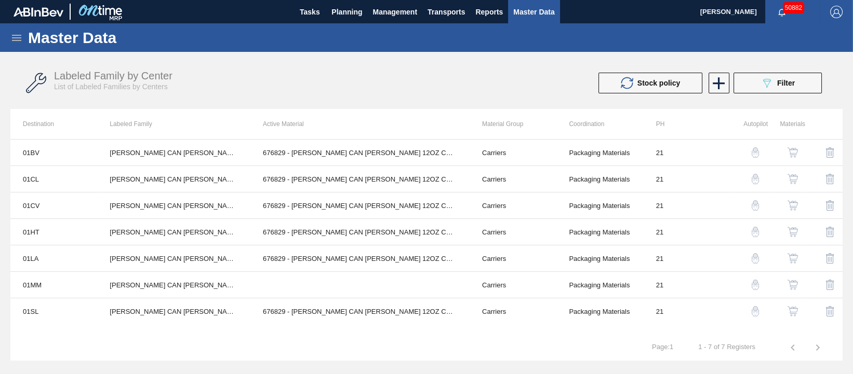
click at [791, 254] on img "button" at bounding box center [792, 258] width 10 height 10
click at [794, 282] on img "button" at bounding box center [792, 285] width 10 height 10
click at [719, 87] on icon at bounding box center [719, 83] width 12 height 12
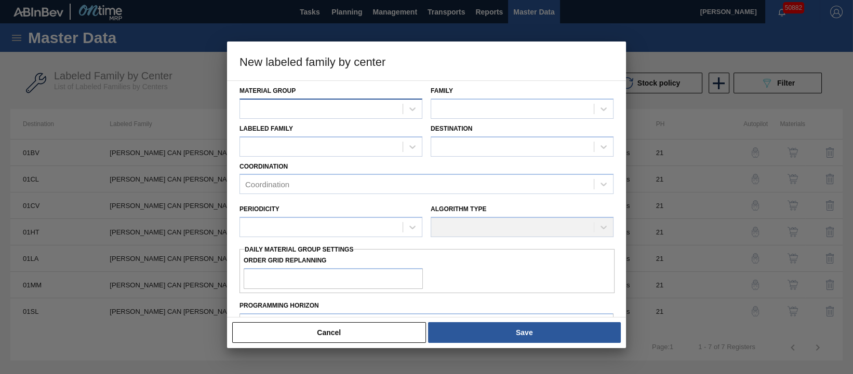
click at [383, 111] on div at bounding box center [321, 108] width 163 height 15
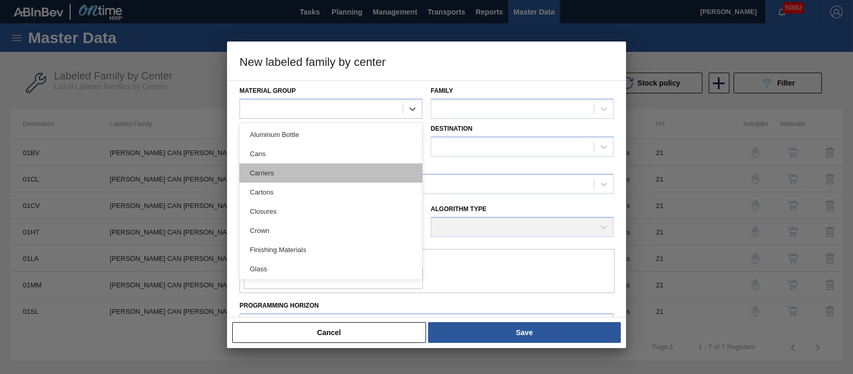
click at [274, 172] on div "Carriers" at bounding box center [330, 173] width 183 height 19
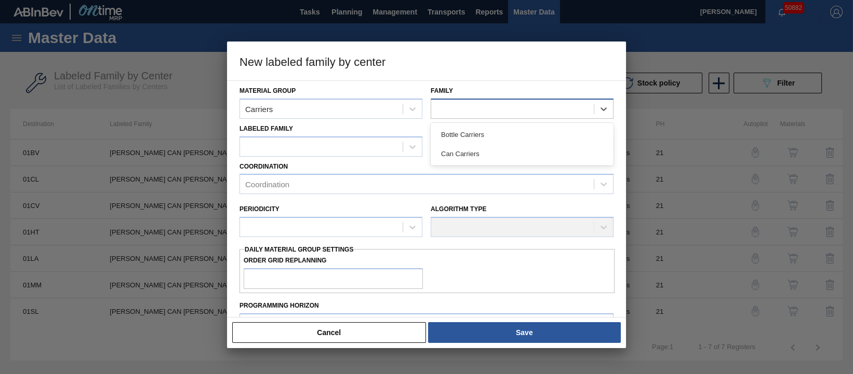
click at [460, 107] on div at bounding box center [512, 108] width 163 height 15
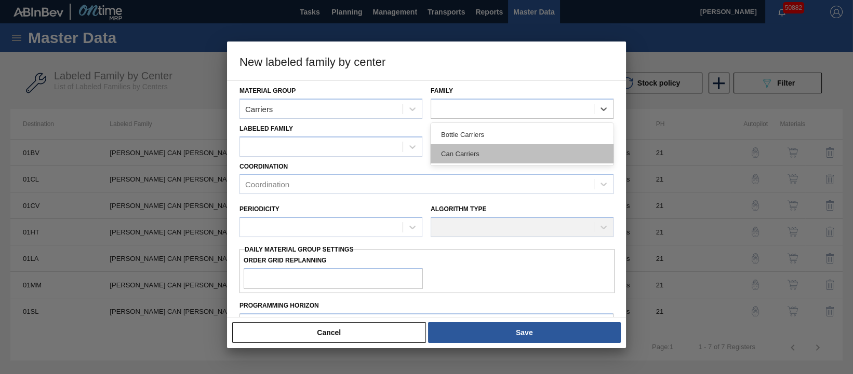
click at [465, 151] on div "Can Carriers" at bounding box center [521, 153] width 183 height 19
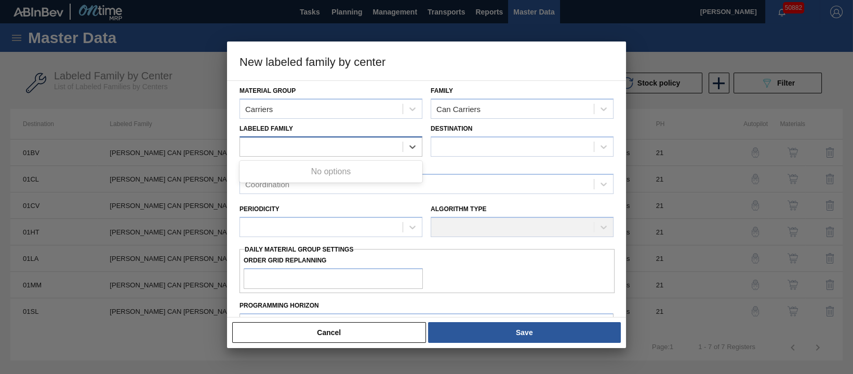
click at [385, 153] on div at bounding box center [321, 146] width 163 height 15
type Family "carr can bud 12o"
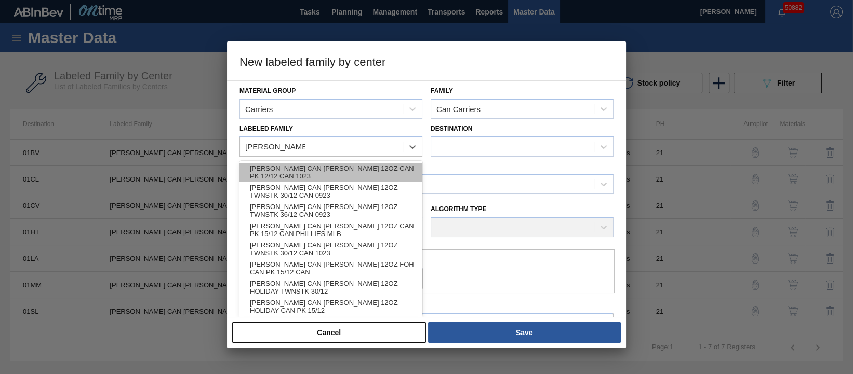
click at [374, 171] on div "CARR CAN BUD 12OZ CAN PK 12/12 CAN 1023" at bounding box center [330, 172] width 183 height 19
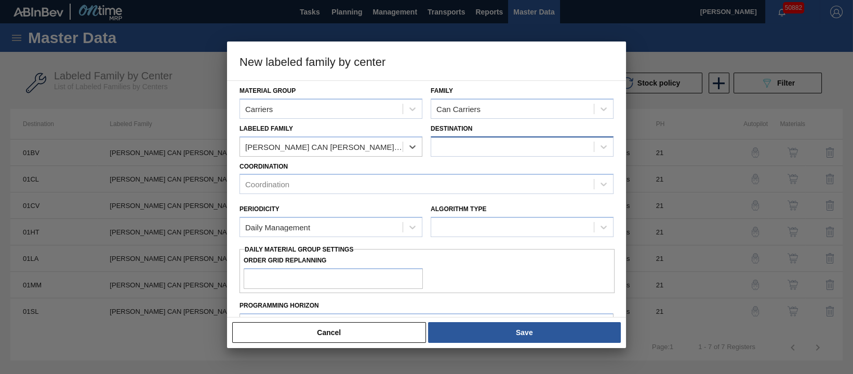
click at [479, 143] on div at bounding box center [512, 146] width 163 height 15
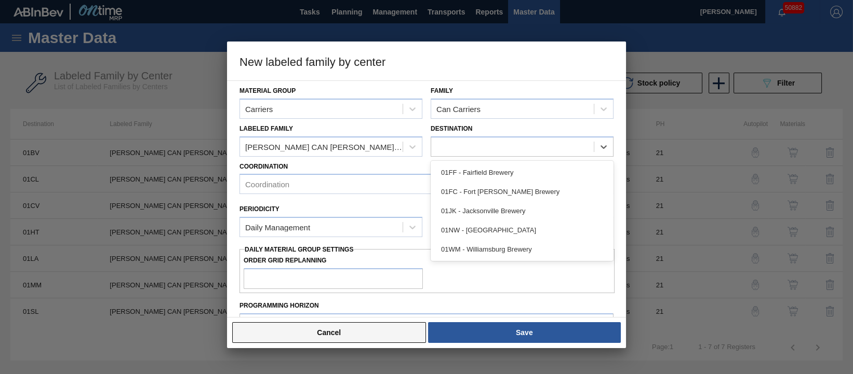
click at [340, 327] on button "Cancel" at bounding box center [329, 332] width 194 height 21
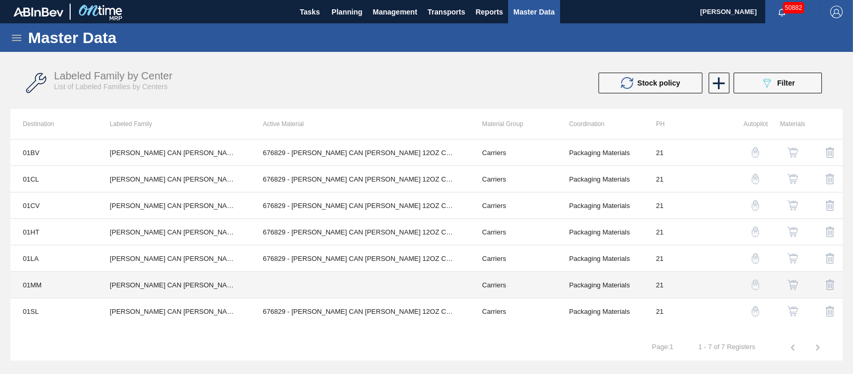
click at [611, 281] on td "Packaging Materials" at bounding box center [599, 285] width 87 height 26
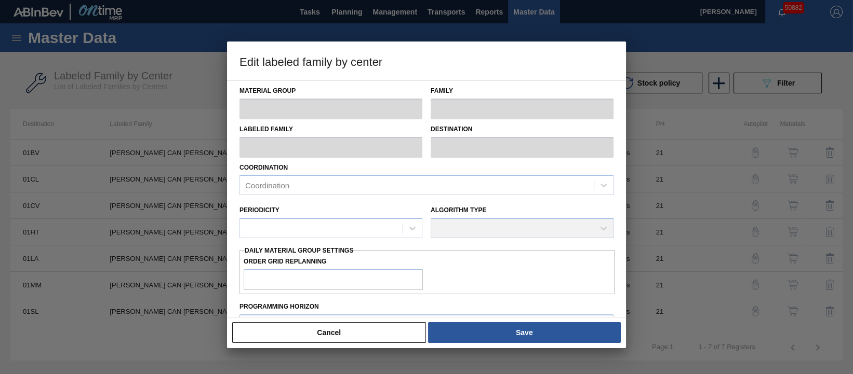
type input "Carriers"
type input "Can Carriers"
type input "CARR CAN BUD 12OZ CAN PK 12/12 CAN 1023"
type input "01MM - Merrimack Brewery"
type input "21"
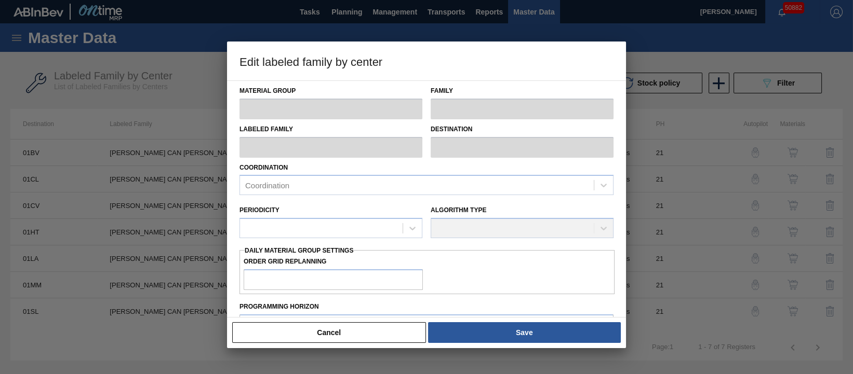
type input "0"
type input "200,000"
type input "0"
checkbox input "true"
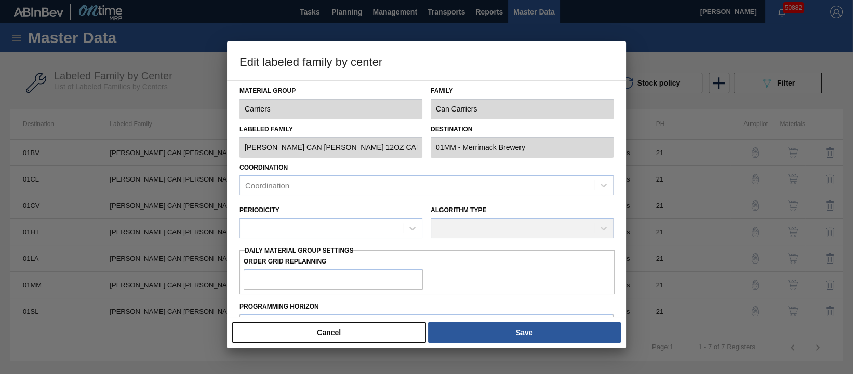
checkbox input "true"
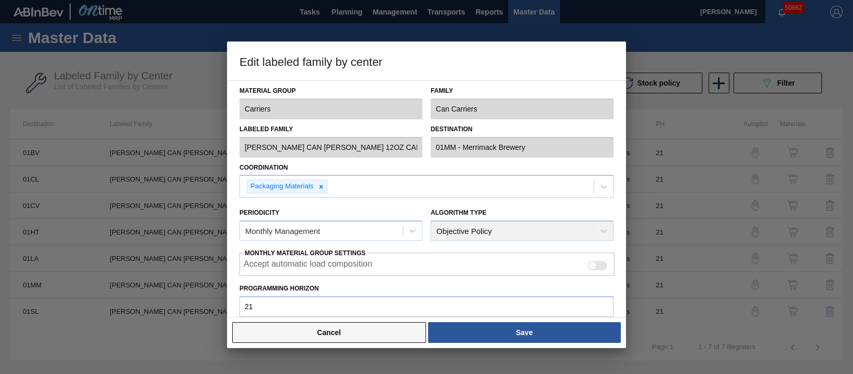
click at [384, 332] on button "Cancel" at bounding box center [329, 332] width 194 height 21
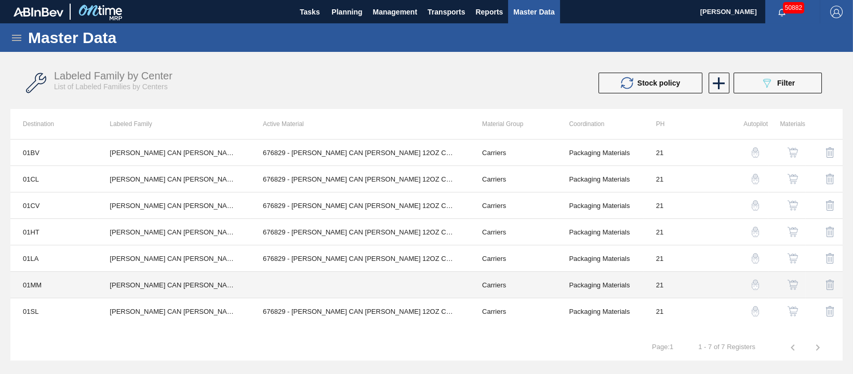
click at [359, 285] on td at bounding box center [359, 285] width 219 height 26
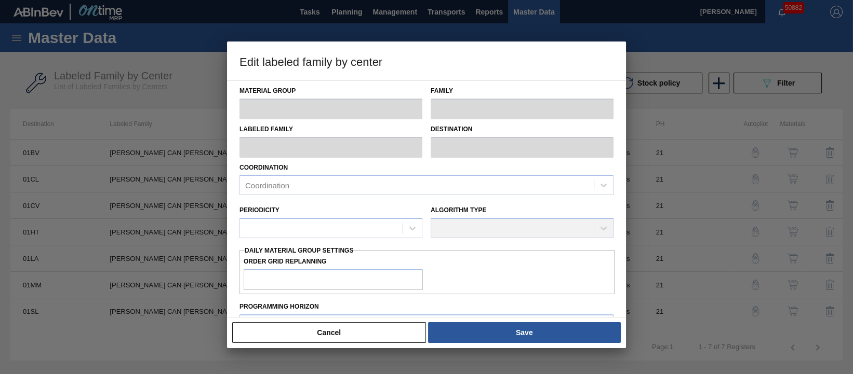
type input "Carriers"
type input "Can Carriers"
type input "CARR CAN BUD 12OZ CAN PK 12/12 CAN 1023"
type input "01MM - Merrimack Brewery"
type input "21"
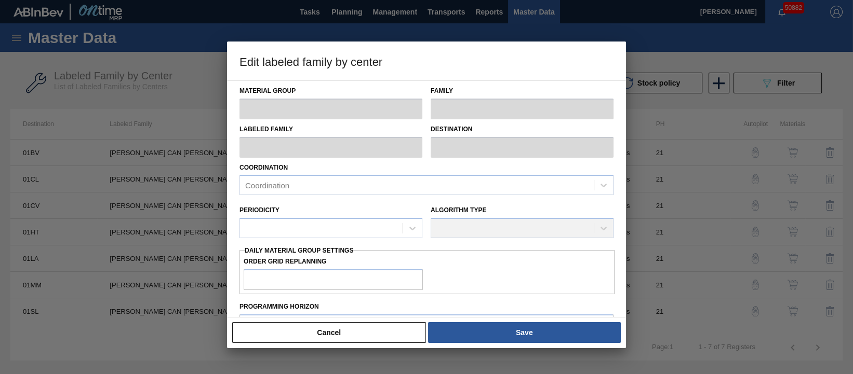
type input "0"
type input "200,000"
type input "0"
checkbox input "true"
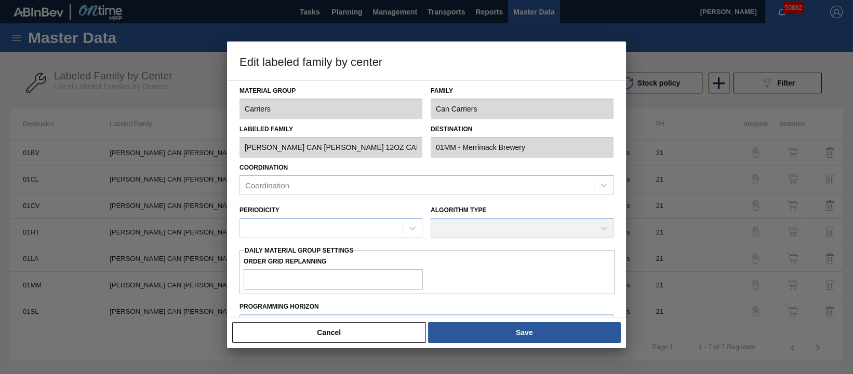
checkbox input "true"
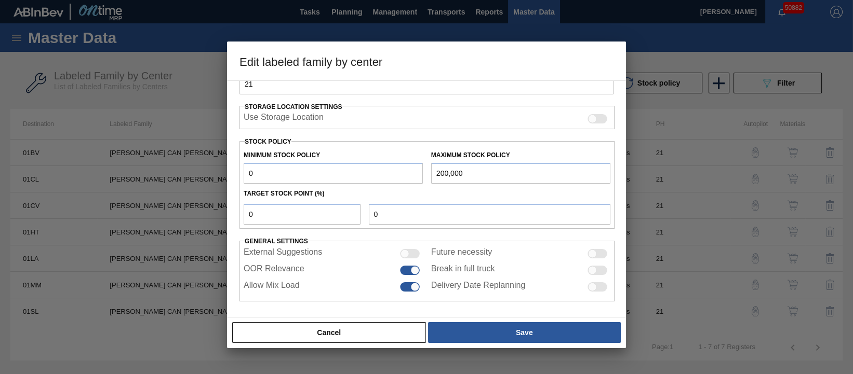
scroll to position [158, 0]
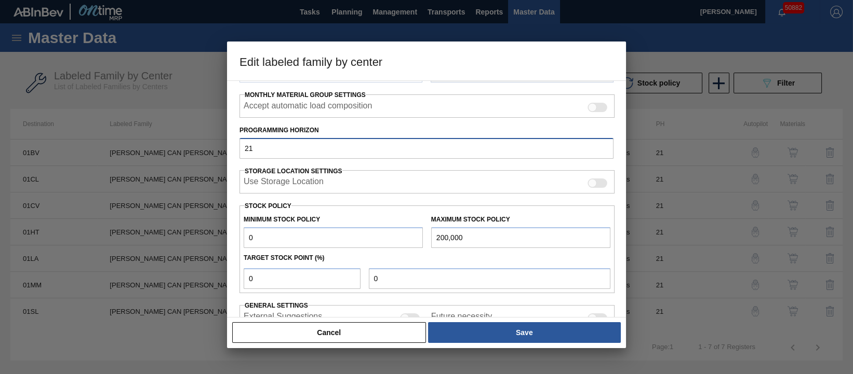
click at [319, 150] on input "21" at bounding box center [426, 148] width 374 height 21
type input "28"
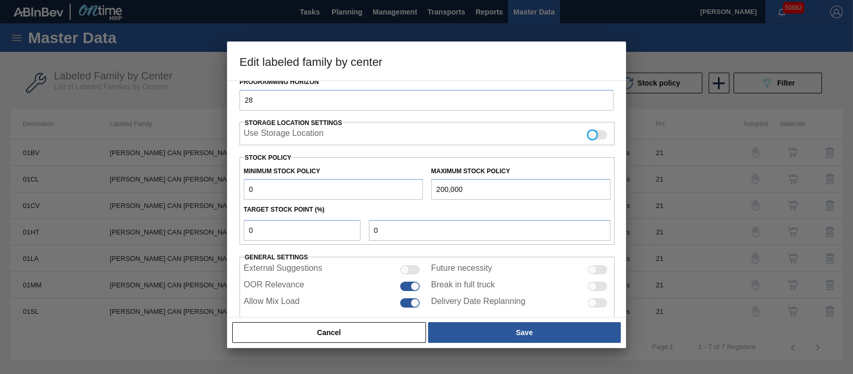
scroll to position [223, 0]
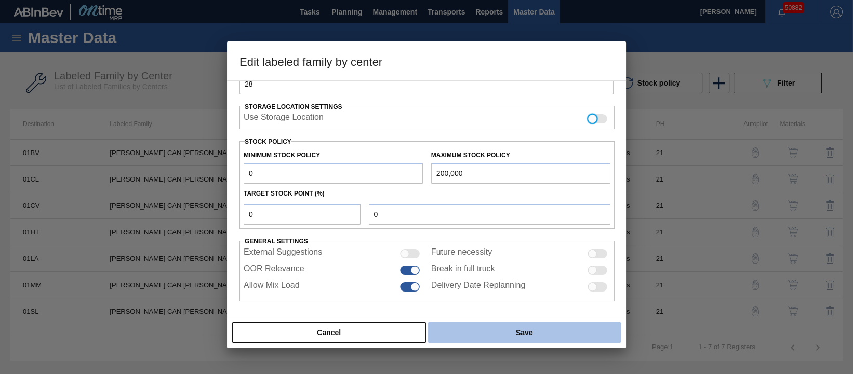
click at [464, 335] on button "Save" at bounding box center [524, 332] width 193 height 21
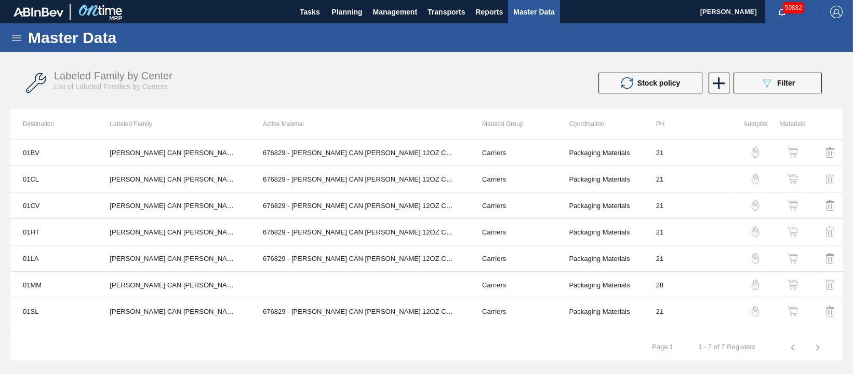
click at [791, 281] on img "button" at bounding box center [792, 285] width 10 height 10
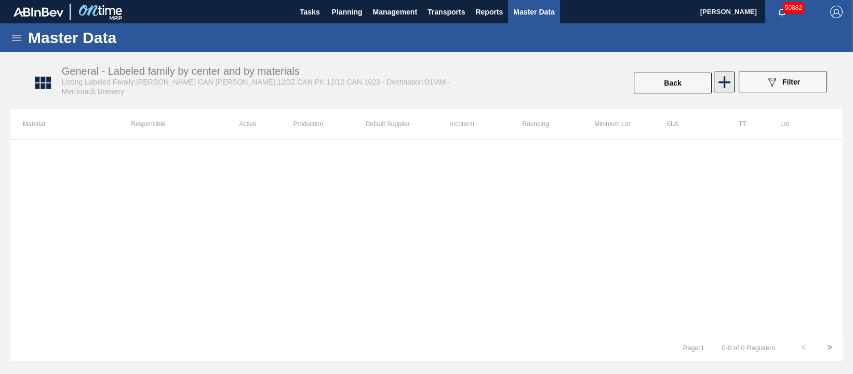
click at [726, 83] on icon at bounding box center [724, 82] width 20 height 20
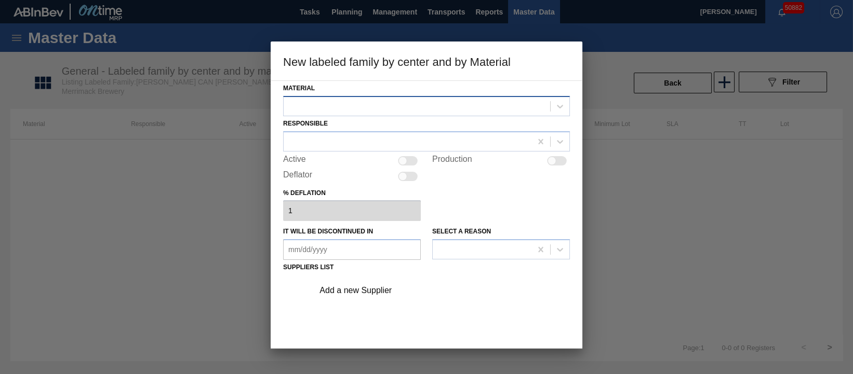
click at [381, 108] on div at bounding box center [416, 106] width 266 height 15
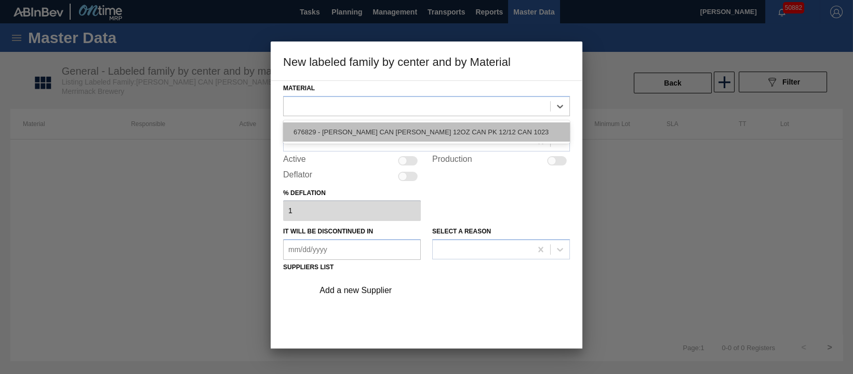
click at [378, 131] on div "676829 - CARR CAN BUD 12OZ CAN PK 12/12 CAN 1023" at bounding box center [426, 132] width 287 height 19
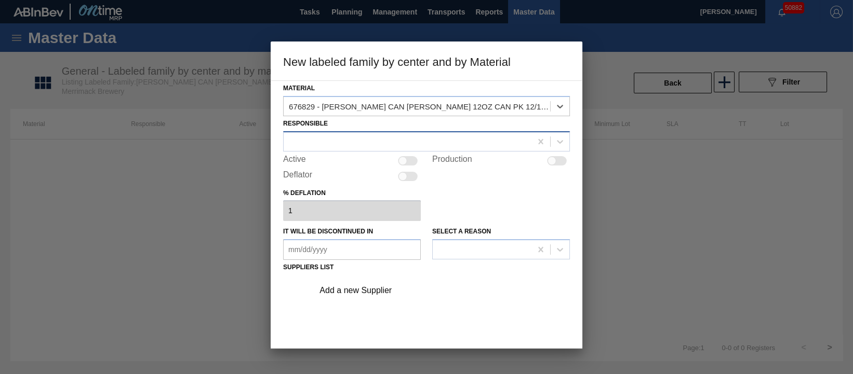
click at [403, 139] on div at bounding box center [407, 141] width 248 height 15
type input "bonn"
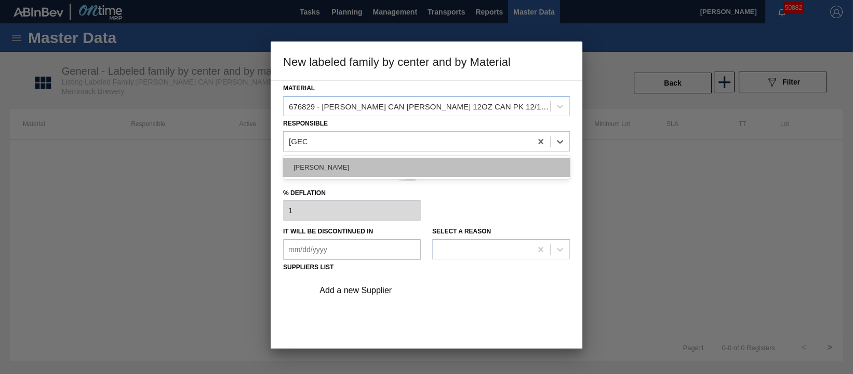
click at [336, 168] on div "Bonny Kumbani" at bounding box center [426, 167] width 287 height 19
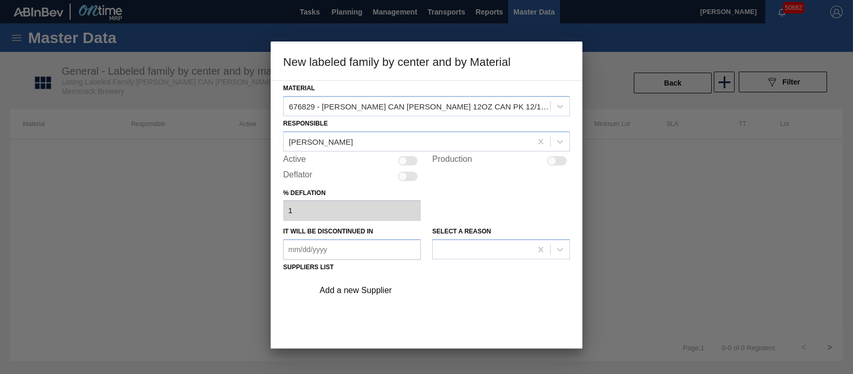
click at [412, 158] on div at bounding box center [408, 160] width 20 height 9
checkbox input "true"
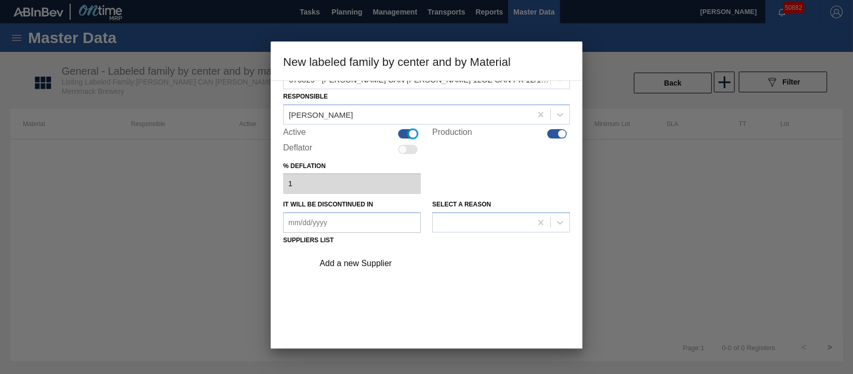
scroll to position [92, 0]
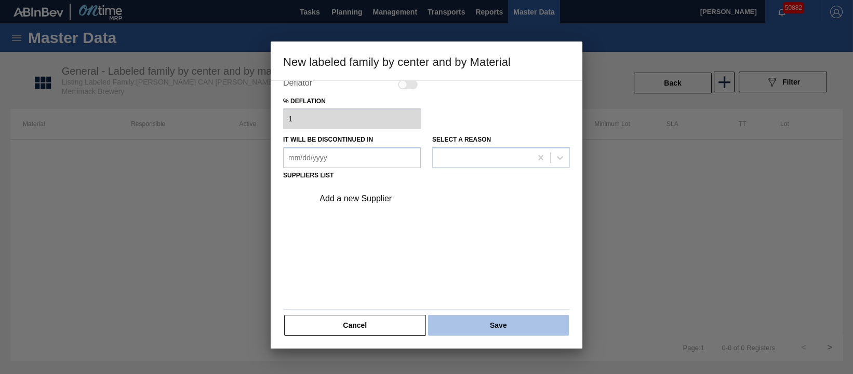
click at [498, 325] on button "Save" at bounding box center [498, 325] width 141 height 21
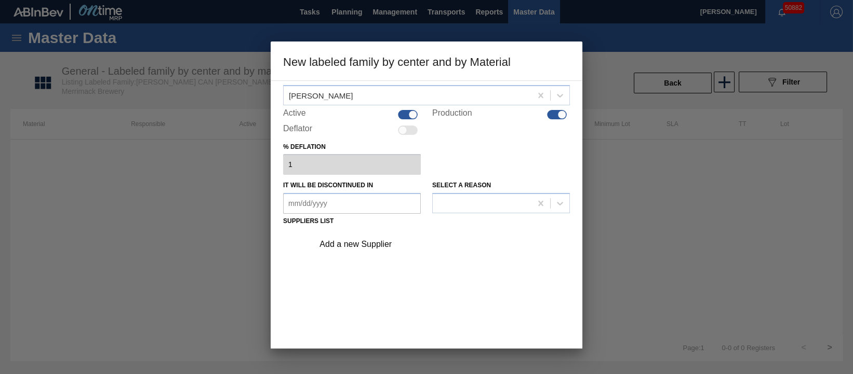
scroll to position [0, 0]
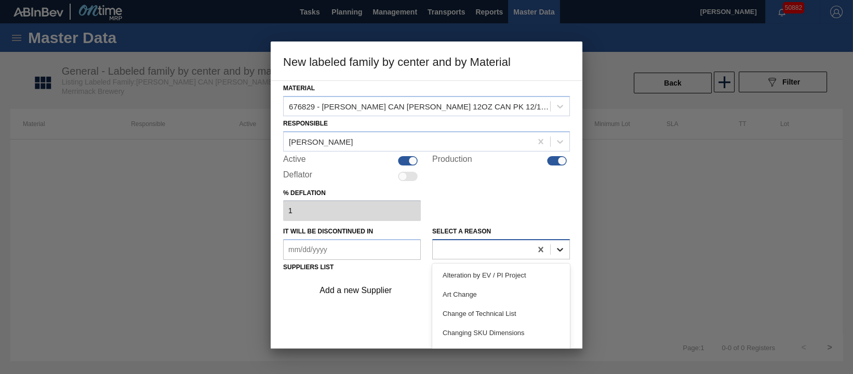
click at [552, 244] on div at bounding box center [559, 249] width 19 height 19
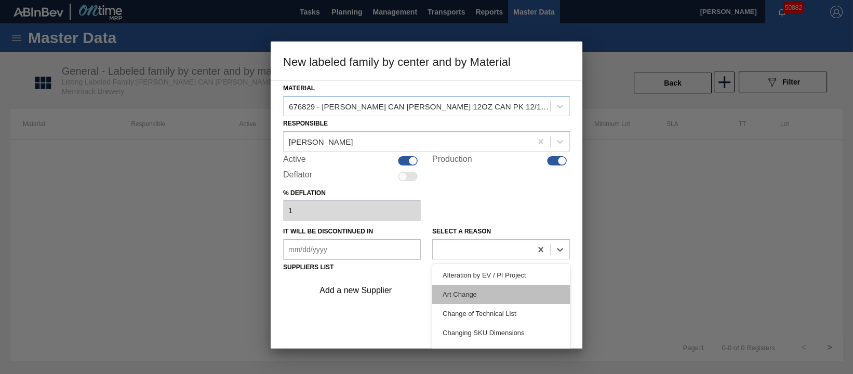
click at [483, 285] on div "Art Change" at bounding box center [501, 294] width 138 height 19
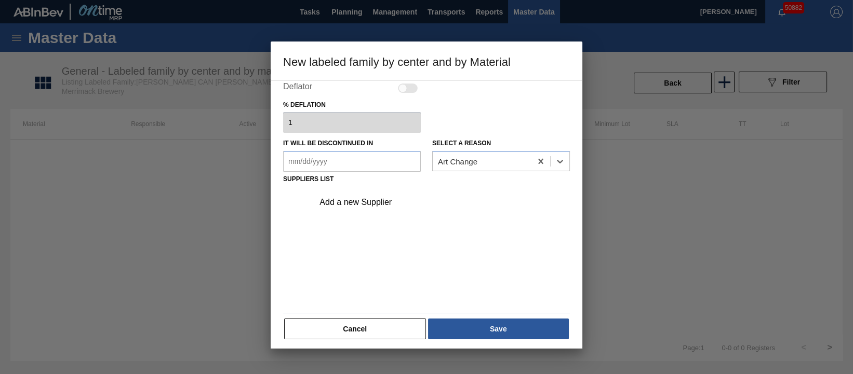
scroll to position [92, 0]
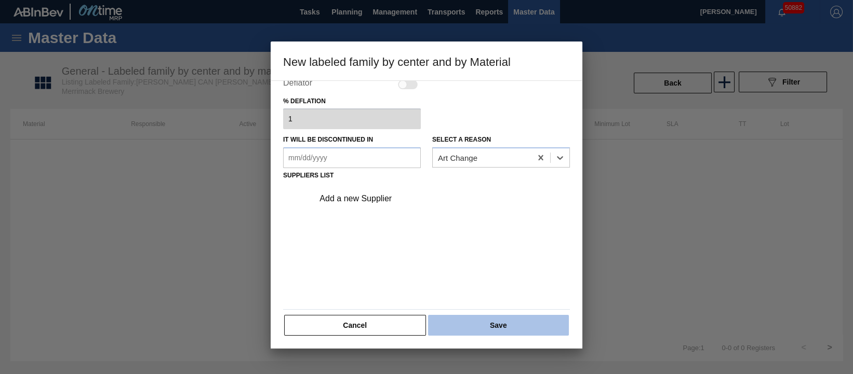
click at [483, 322] on button "Save" at bounding box center [498, 325] width 141 height 21
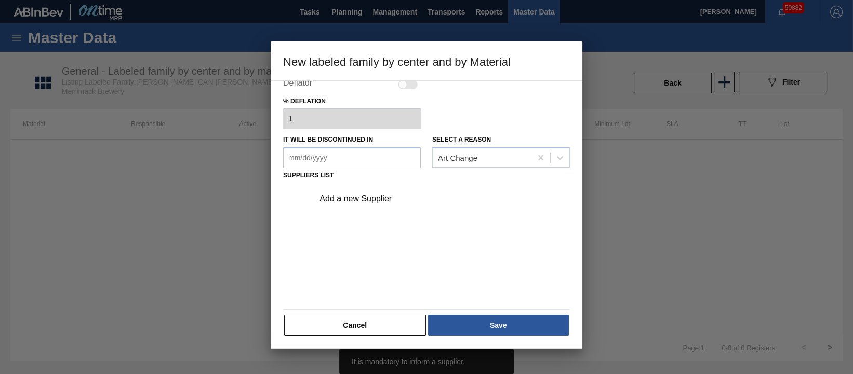
click at [367, 199] on div "Add a new Supplier" at bounding box center [421, 198] width 204 height 9
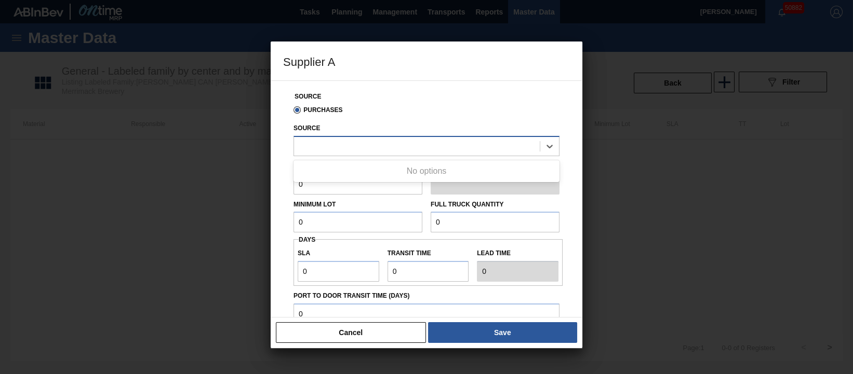
click at [362, 153] on div at bounding box center [417, 146] width 246 height 15
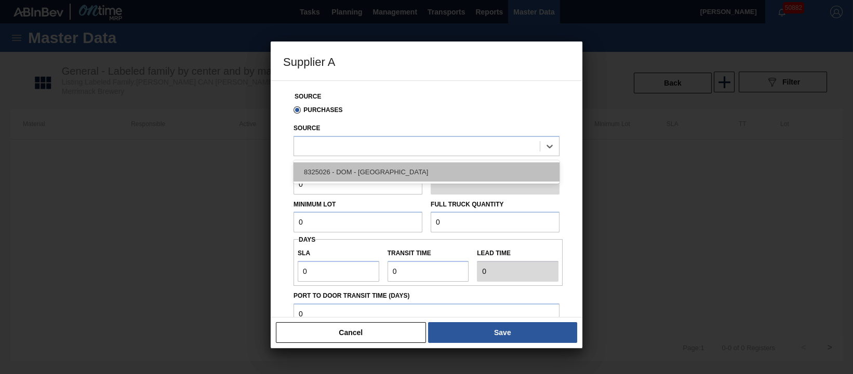
click at [379, 171] on div "8325026 - DOM - Richmond" at bounding box center [426, 172] width 266 height 19
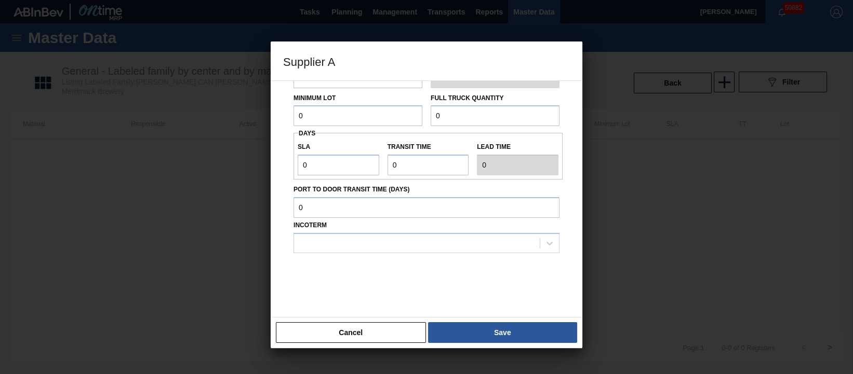
scroll to position [42, 0]
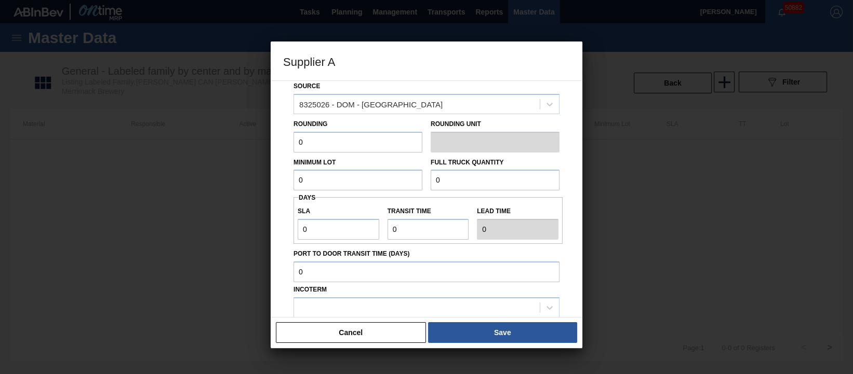
click at [296, 140] on input "0" at bounding box center [357, 142] width 129 height 21
type input "6,660"
click at [474, 185] on input "0" at bounding box center [494, 180] width 129 height 21
type input "173,160"
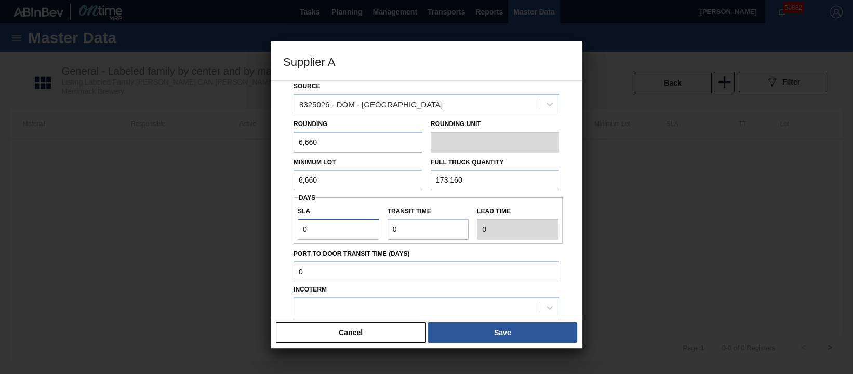
type input "5"
type input "3"
type input "8"
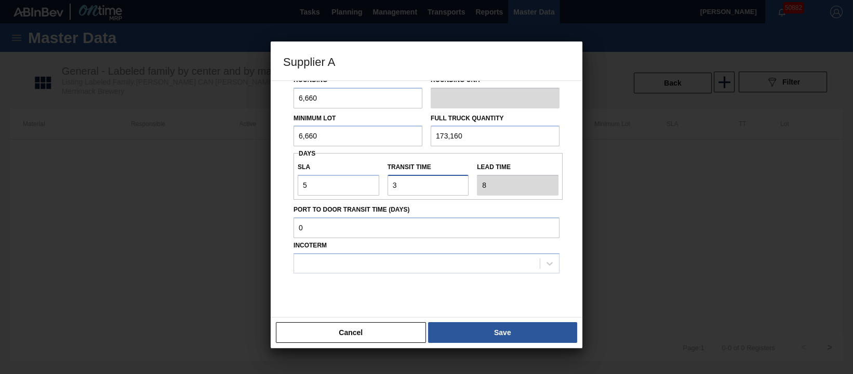
scroll to position [106, 0]
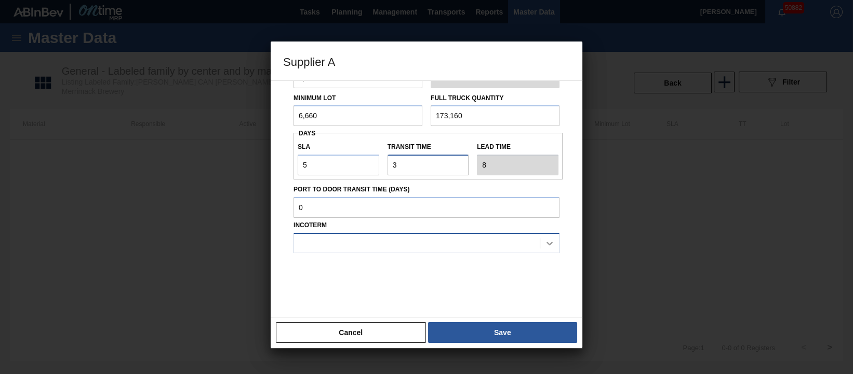
type input "3"
click at [548, 244] on icon at bounding box center [549, 243] width 10 height 10
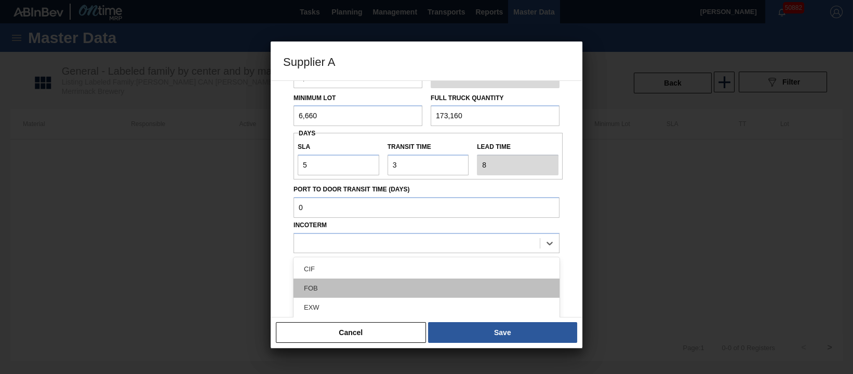
click at [473, 287] on div "FOB" at bounding box center [426, 288] width 266 height 19
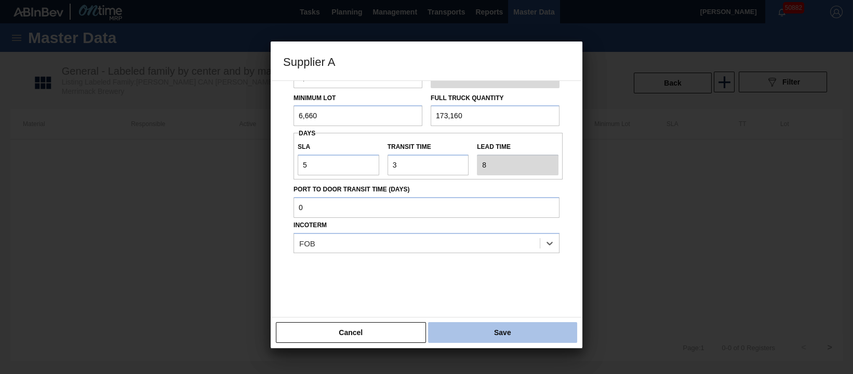
click at [507, 333] on button "Save" at bounding box center [502, 332] width 149 height 21
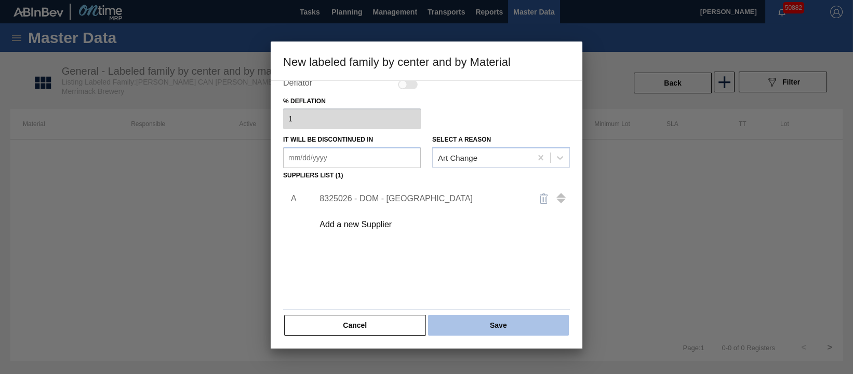
click at [475, 330] on button "Save" at bounding box center [498, 325] width 141 height 21
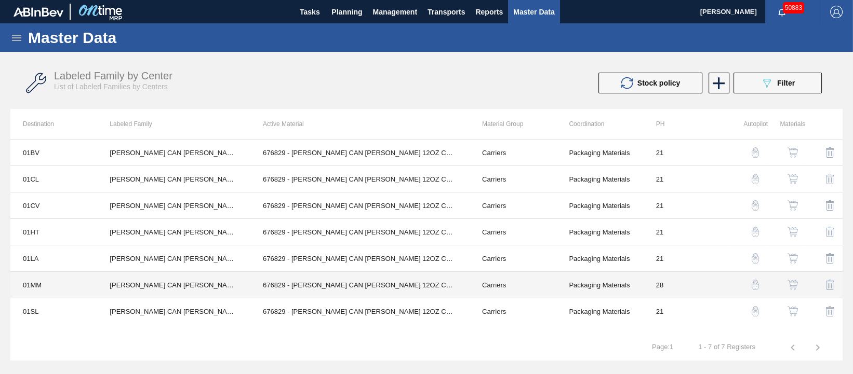
click at [320, 281] on td "676829 - [PERSON_NAME] CAN [PERSON_NAME] 12OZ CAN PK 12/12 CAN 1023" at bounding box center [359, 285] width 219 height 26
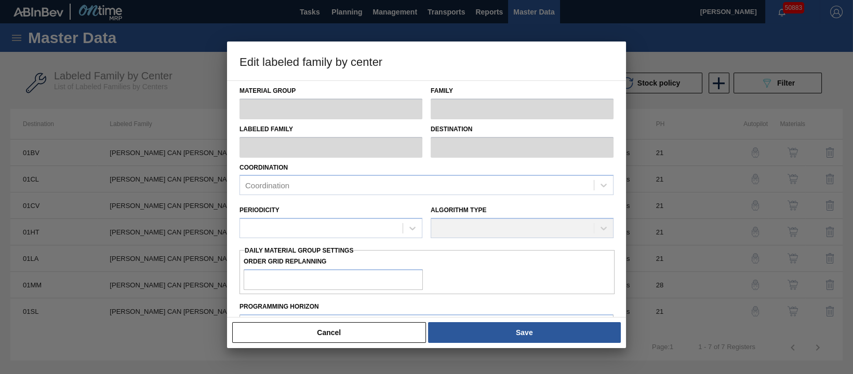
type input "Carriers"
type input "Can Carriers"
type input "[PERSON_NAME] CAN [PERSON_NAME] 12OZ CAN PK 12/12 CAN 1023"
type input "01MM - Merrimack Brewery"
type input "28"
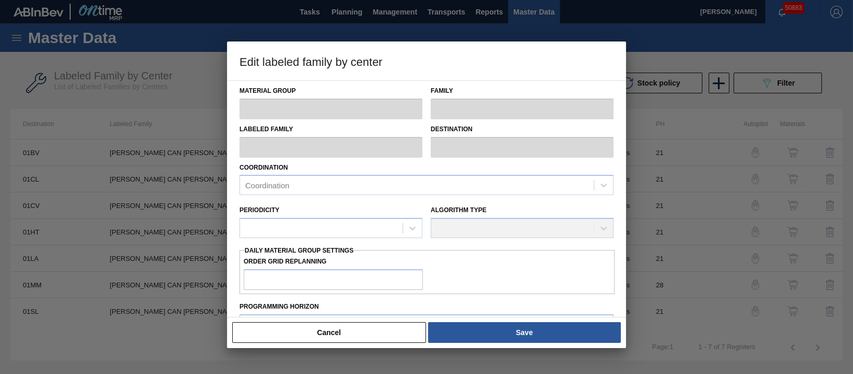
type input "0"
type input "200,000"
type input "0"
checkbox input "true"
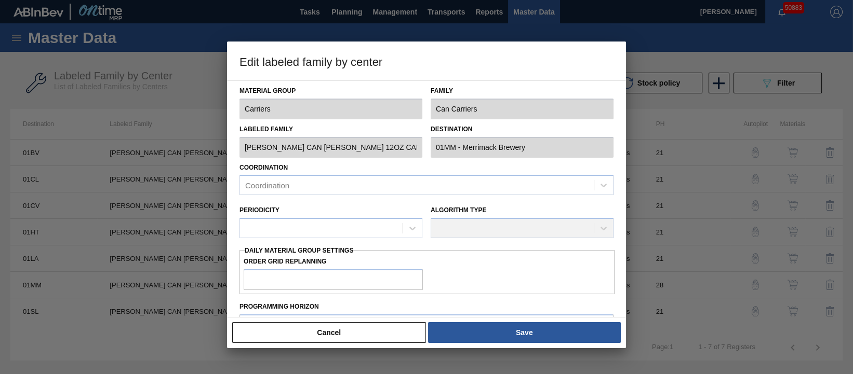
checkbox input "true"
